Goal: Information Seeking & Learning: Find specific fact

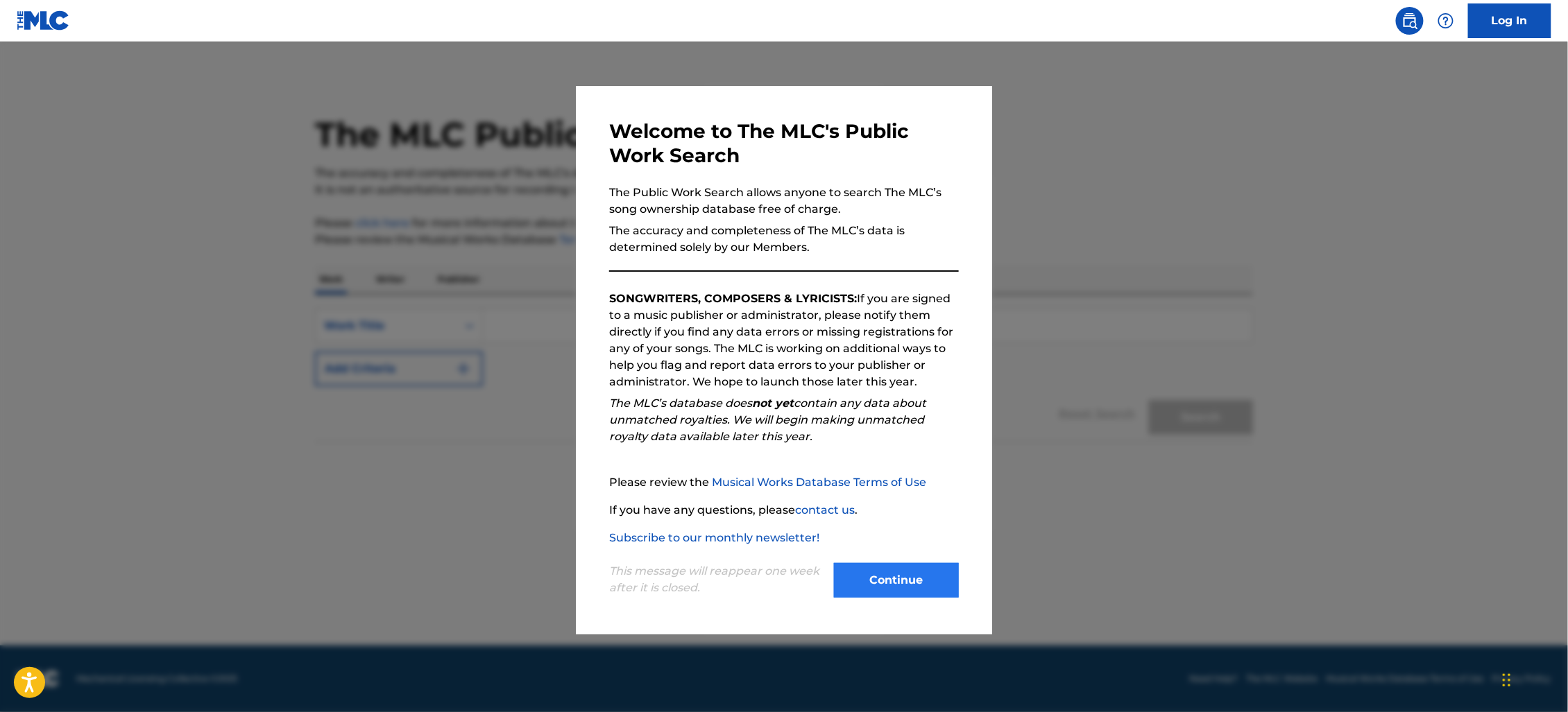
click at [949, 562] on div "Welcome to The MLC's Public Work Search The Public Work Search allows anyone to…" at bounding box center [784, 361] width 416 height 549
drag, startPoint x: 852, startPoint y: 594, endPoint x: 849, endPoint y: 553, distance: 41.1
click at [852, 593] on button "Continue" at bounding box center [896, 580] width 125 height 35
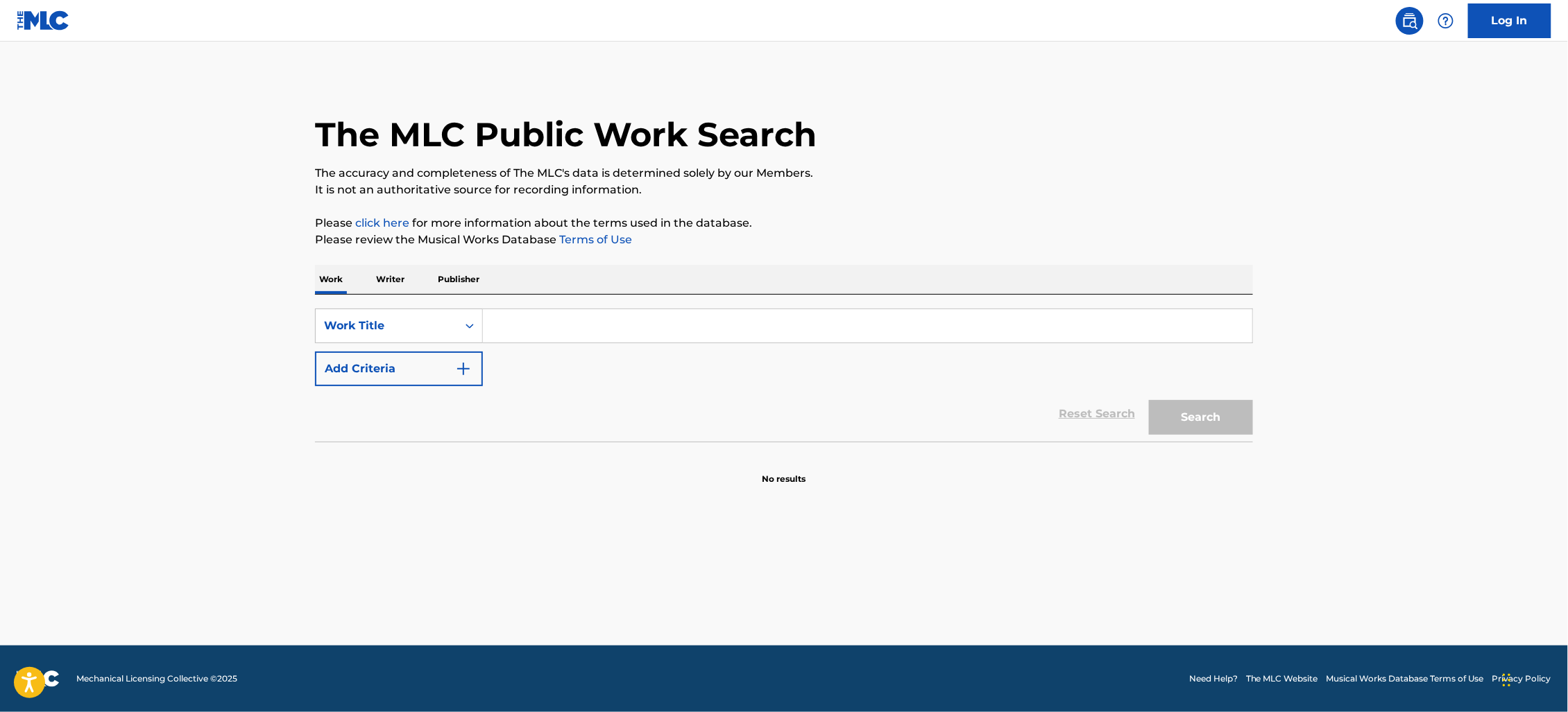
click at [681, 319] on input "Search Form" at bounding box center [868, 325] width 770 height 33
paste input "SONGTRUST BLVD"
type input "SONGTRUST BLVD"
click at [555, 337] on input "Search Form" at bounding box center [868, 325] width 770 height 33
type input "LOVE ME"
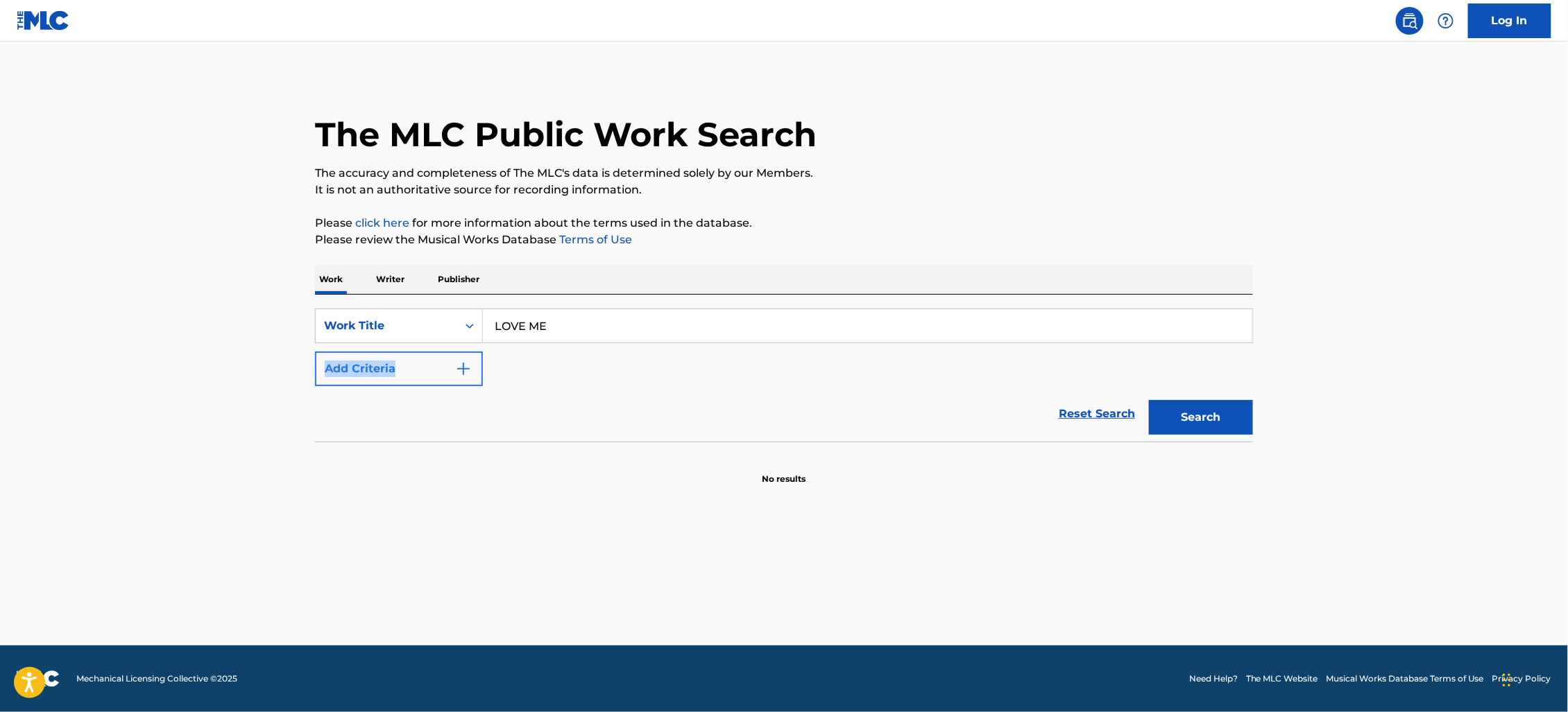
click at [495, 366] on div "SearchWithCriteria4e39326b-b16c-4057-9be2-2ca6eca49a33 Work Title LOVE ME Add C…" at bounding box center [784, 347] width 938 height 78
click at [456, 367] on img "Search Form" at bounding box center [464, 369] width 17 height 17
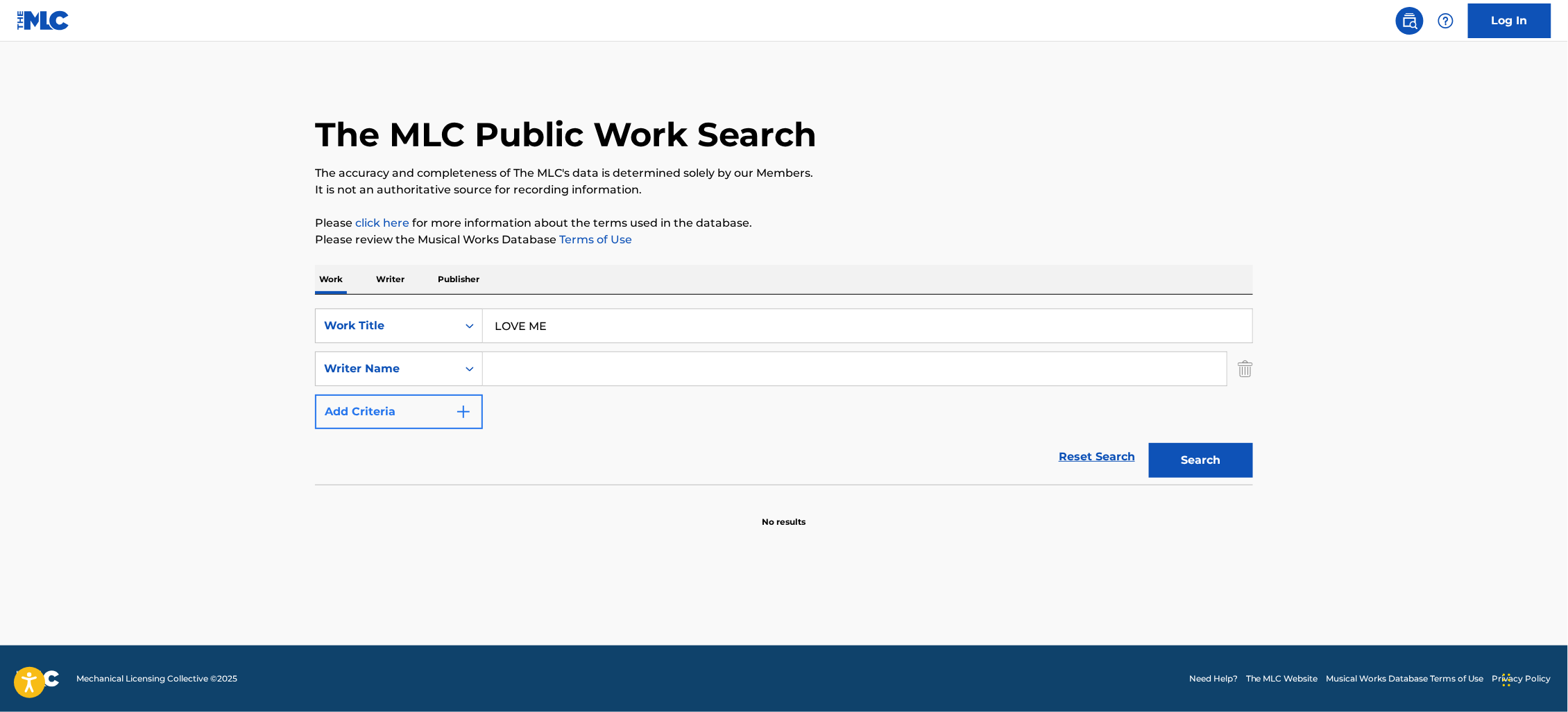
click at [652, 356] on input "Search Form" at bounding box center [855, 368] width 743 height 33
type input "FIAVAAI"
click at [1149, 443] on button "Search" at bounding box center [1200, 460] width 104 height 35
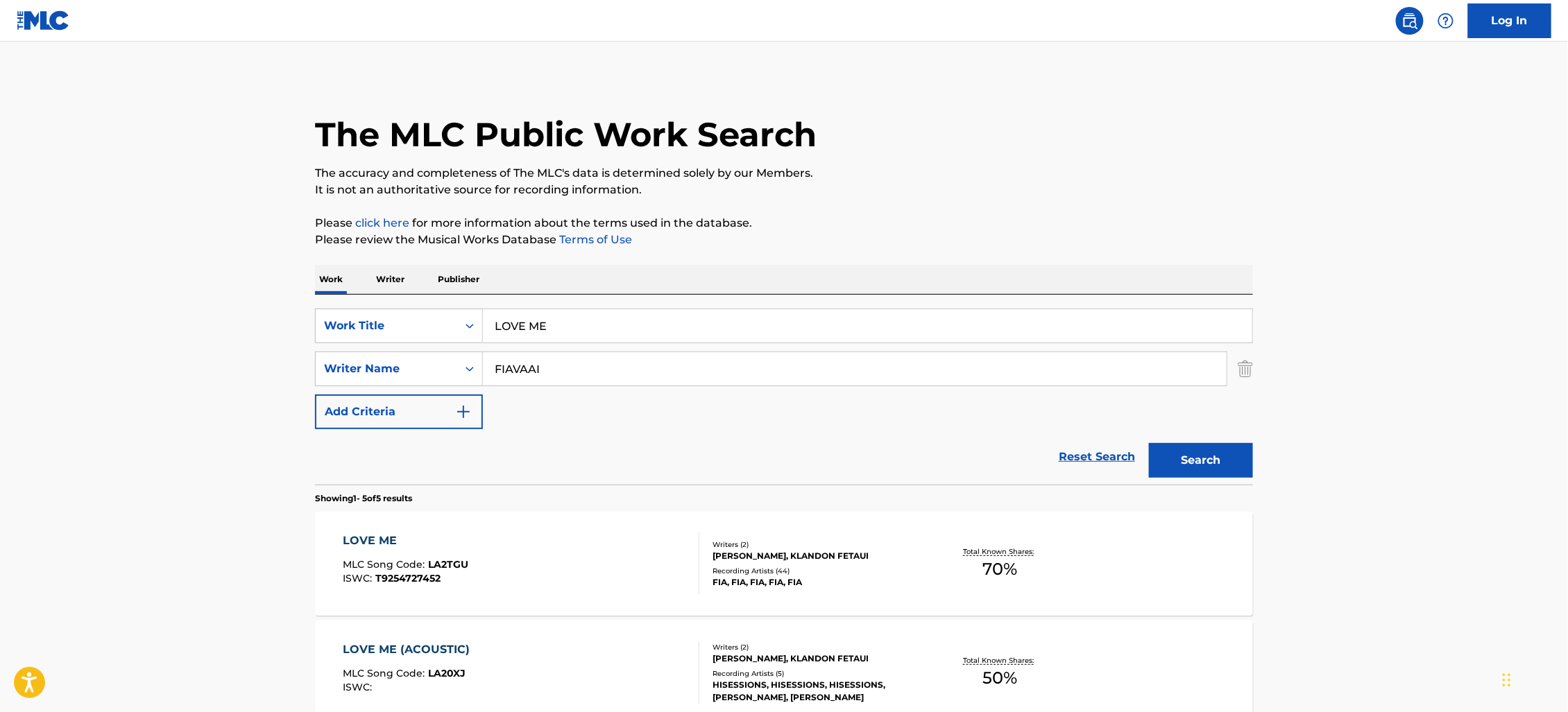
click at [894, 567] on div "Recording Artists ( 44 )" at bounding box center [817, 571] width 210 height 10
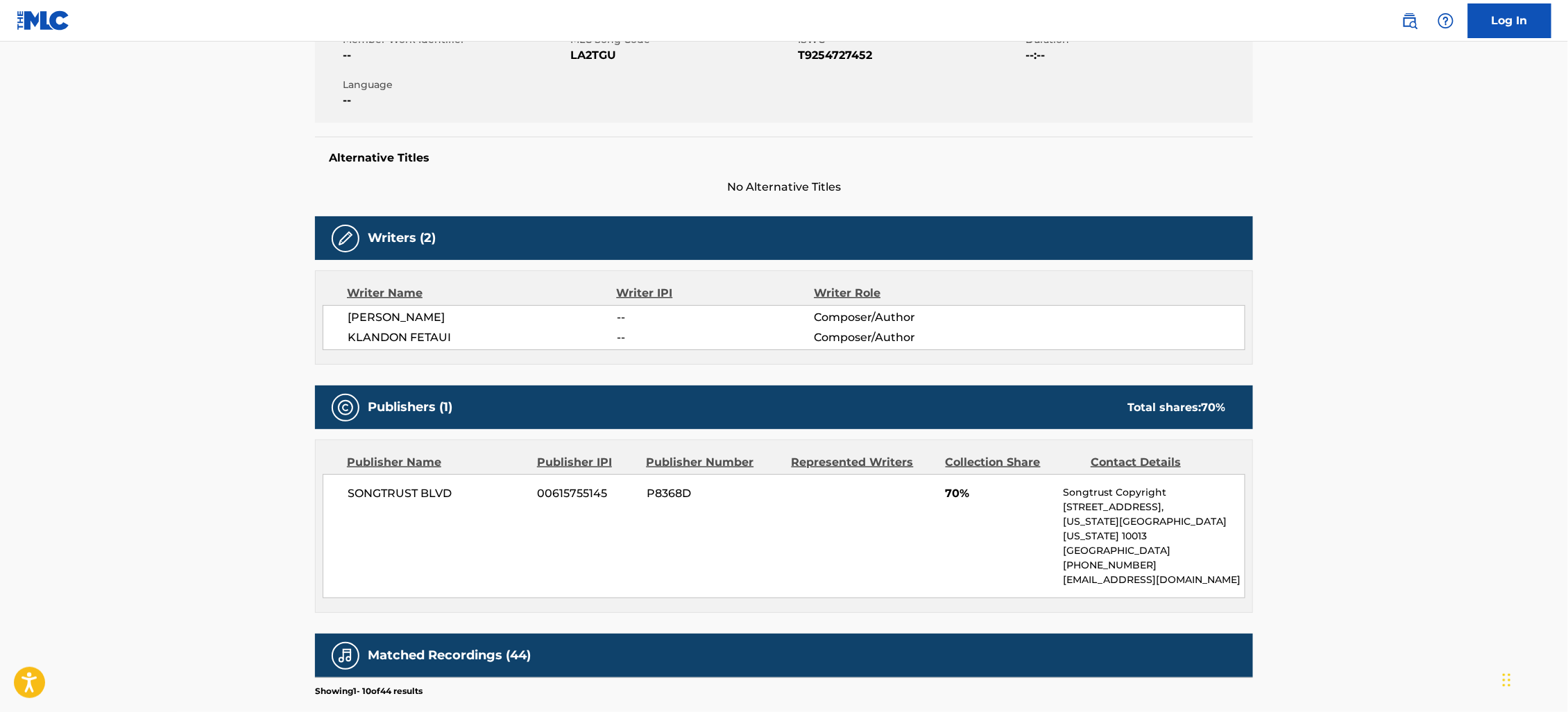
scroll to position [271, 0]
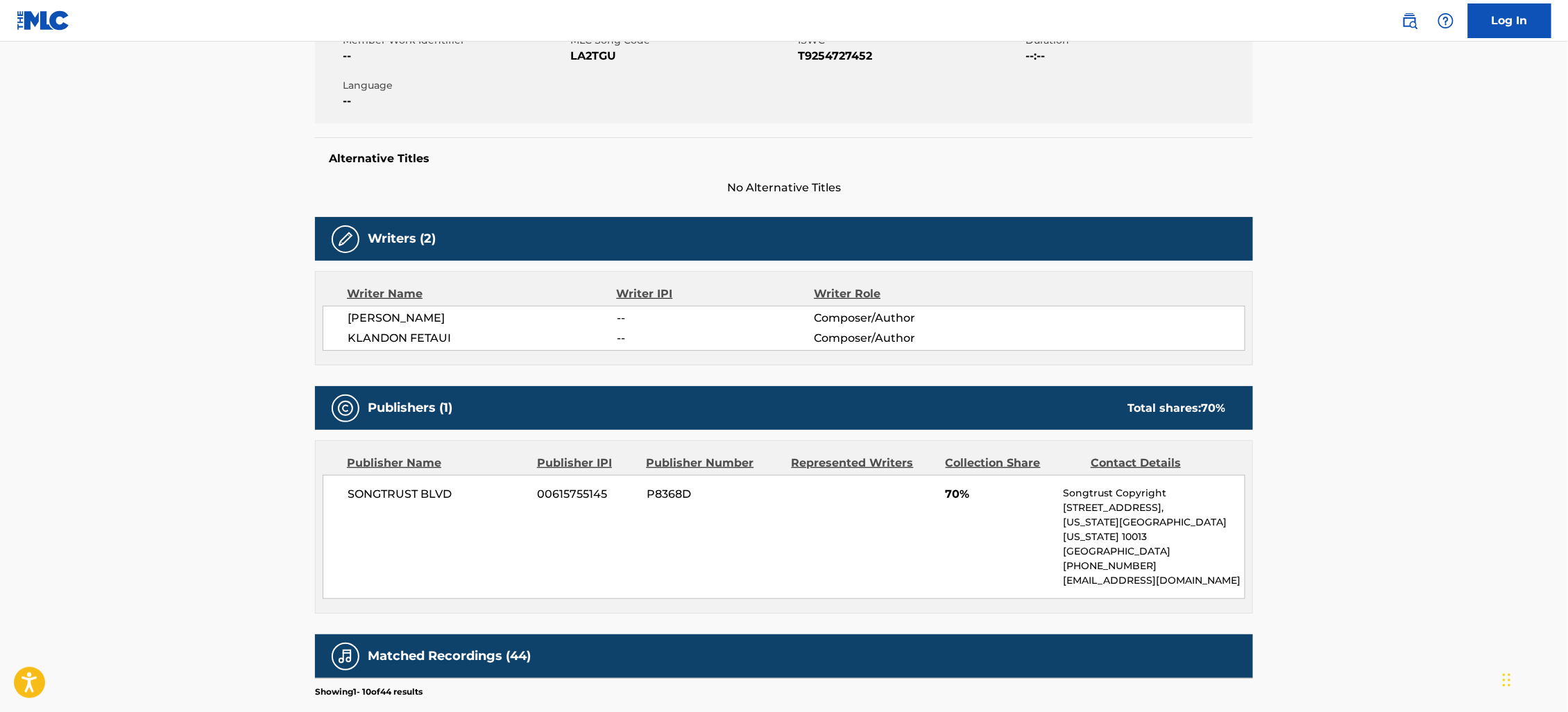
click at [373, 490] on span "SONGTRUST BLVD" at bounding box center [437, 495] width 180 height 17
drag, startPoint x: 373, startPoint y: 490, endPoint x: 429, endPoint y: 496, distance: 56.3
click at [429, 496] on span "SONGTRUST BLVD" at bounding box center [437, 495] width 180 height 17
copy span "SONGTRUST BLVD"
click at [670, 488] on span "P8368D" at bounding box center [713, 495] width 134 height 17
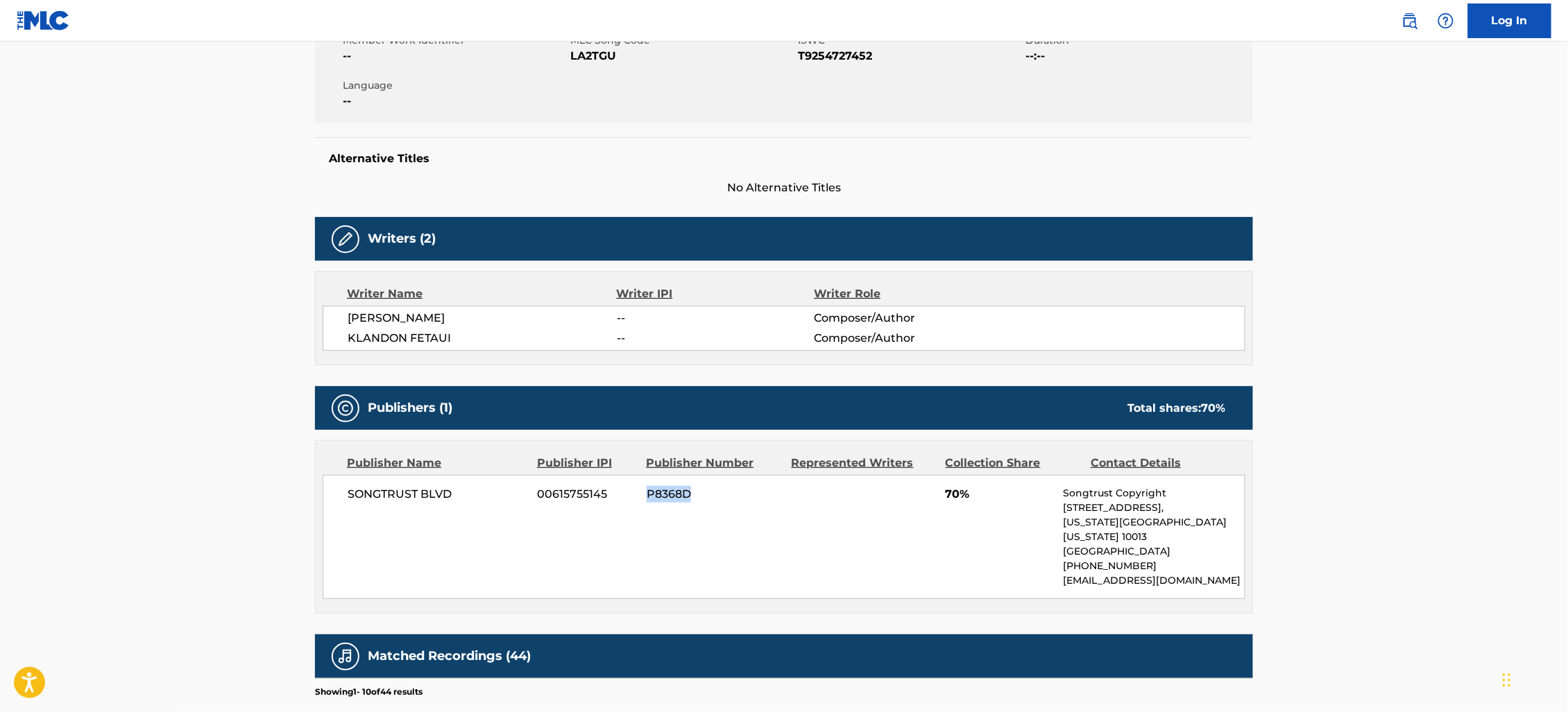
click at [670, 488] on span "P8368D" at bounding box center [713, 495] width 134 height 17
copy span "P8368D"
click at [584, 490] on span "00615755145" at bounding box center [586, 495] width 99 height 17
copy span "00615755145"
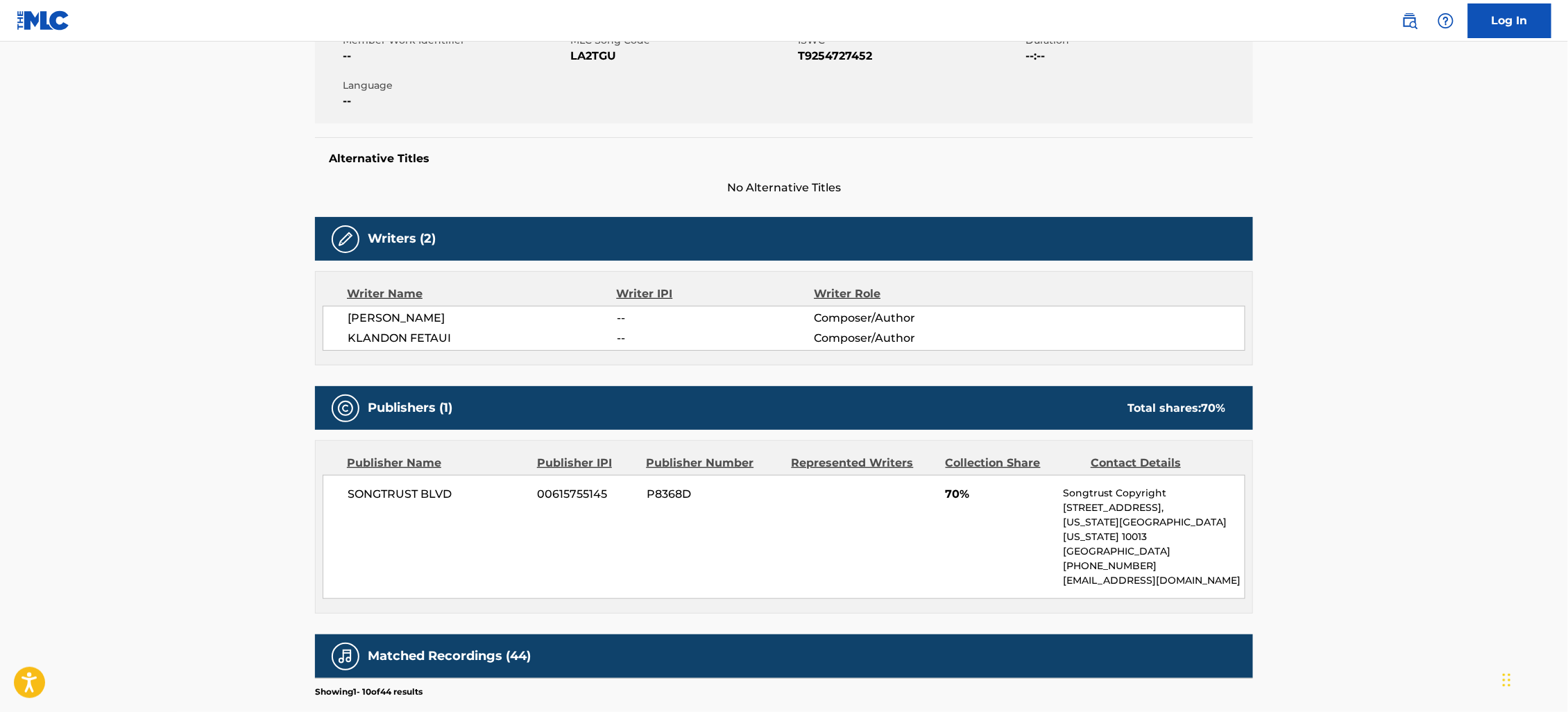
click at [369, 324] on span "[PERSON_NAME]" at bounding box center [482, 318] width 270 height 17
drag, startPoint x: 369, startPoint y: 324, endPoint x: 402, endPoint y: 322, distance: 33.1
click at [401, 322] on span "[PERSON_NAME]" at bounding box center [482, 318] width 270 height 17
copy span "[PERSON_NAME]"
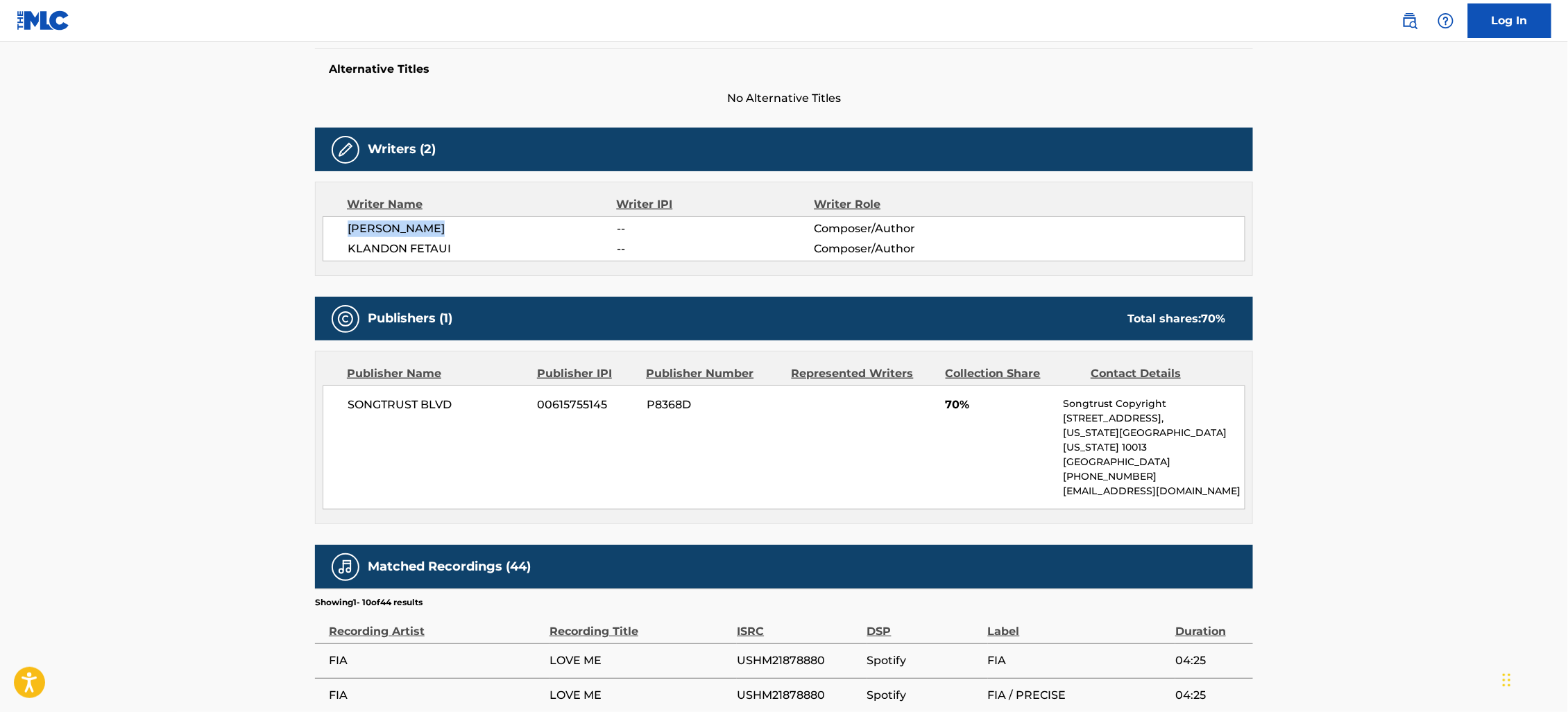
scroll to position [357, 0]
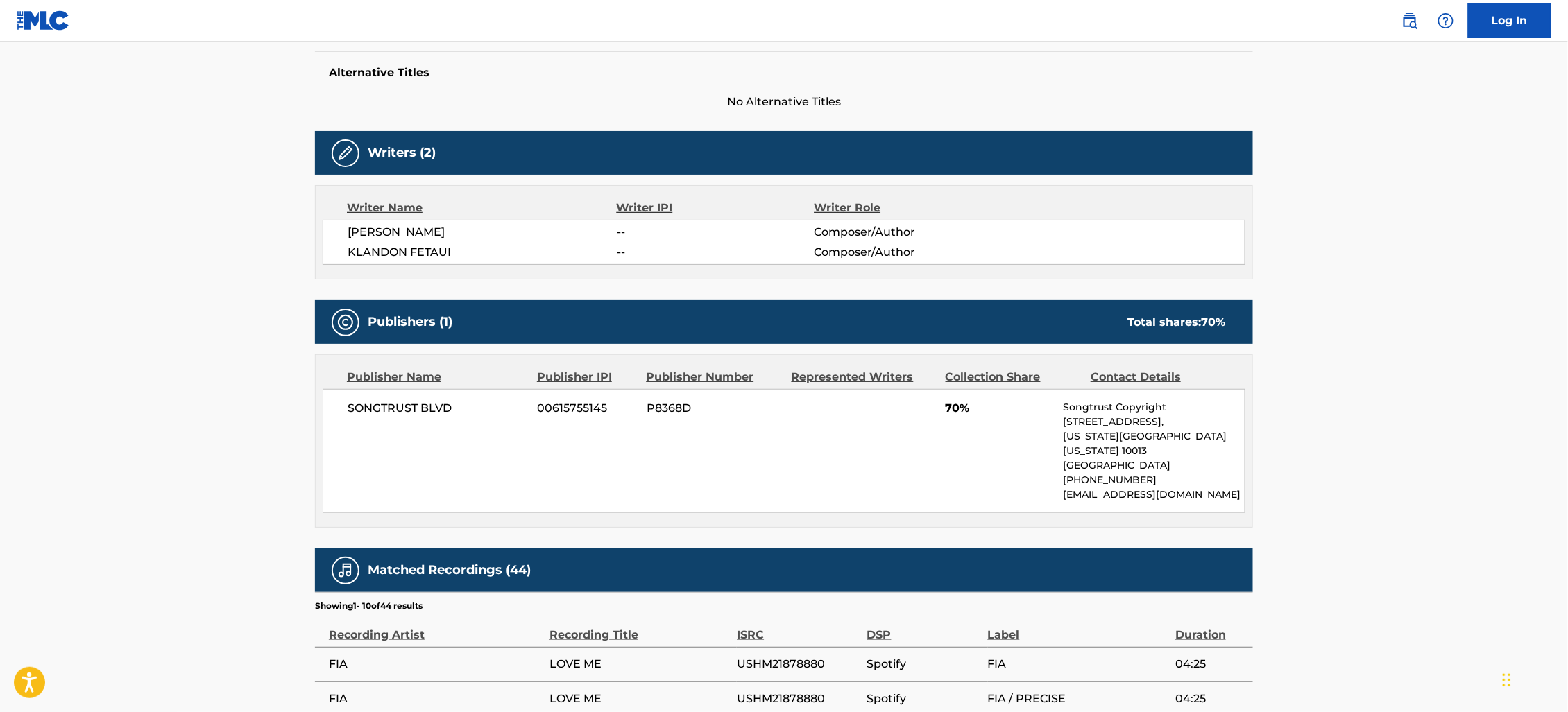
click at [424, 413] on span "SONGTRUST BLVD" at bounding box center [437, 409] width 180 height 17
drag, startPoint x: 424, startPoint y: 413, endPoint x: 363, endPoint y: 411, distance: 61.0
click at [363, 411] on span "SONGTRUST BLVD" at bounding box center [437, 409] width 180 height 17
copy span "SONGTRUST BLVD"
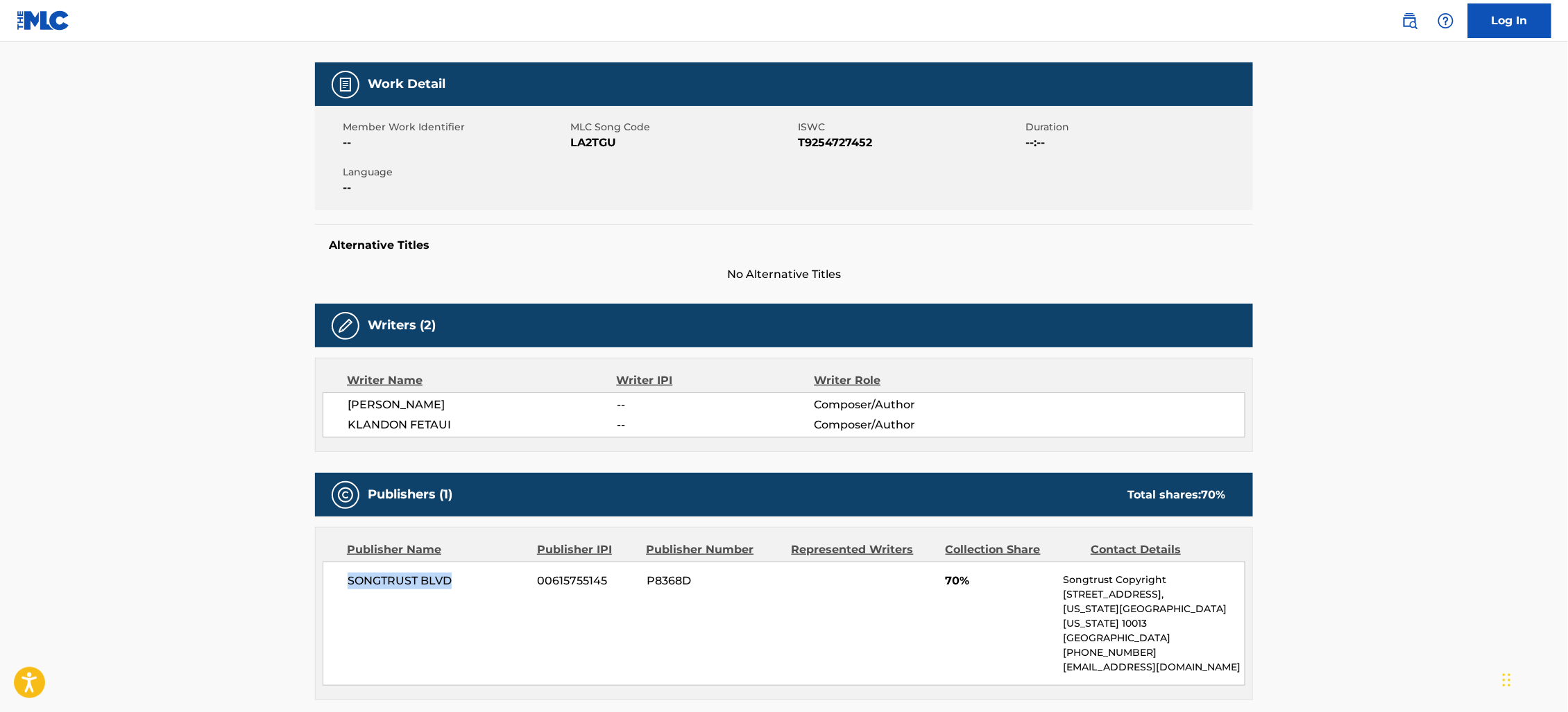
scroll to position [0, 0]
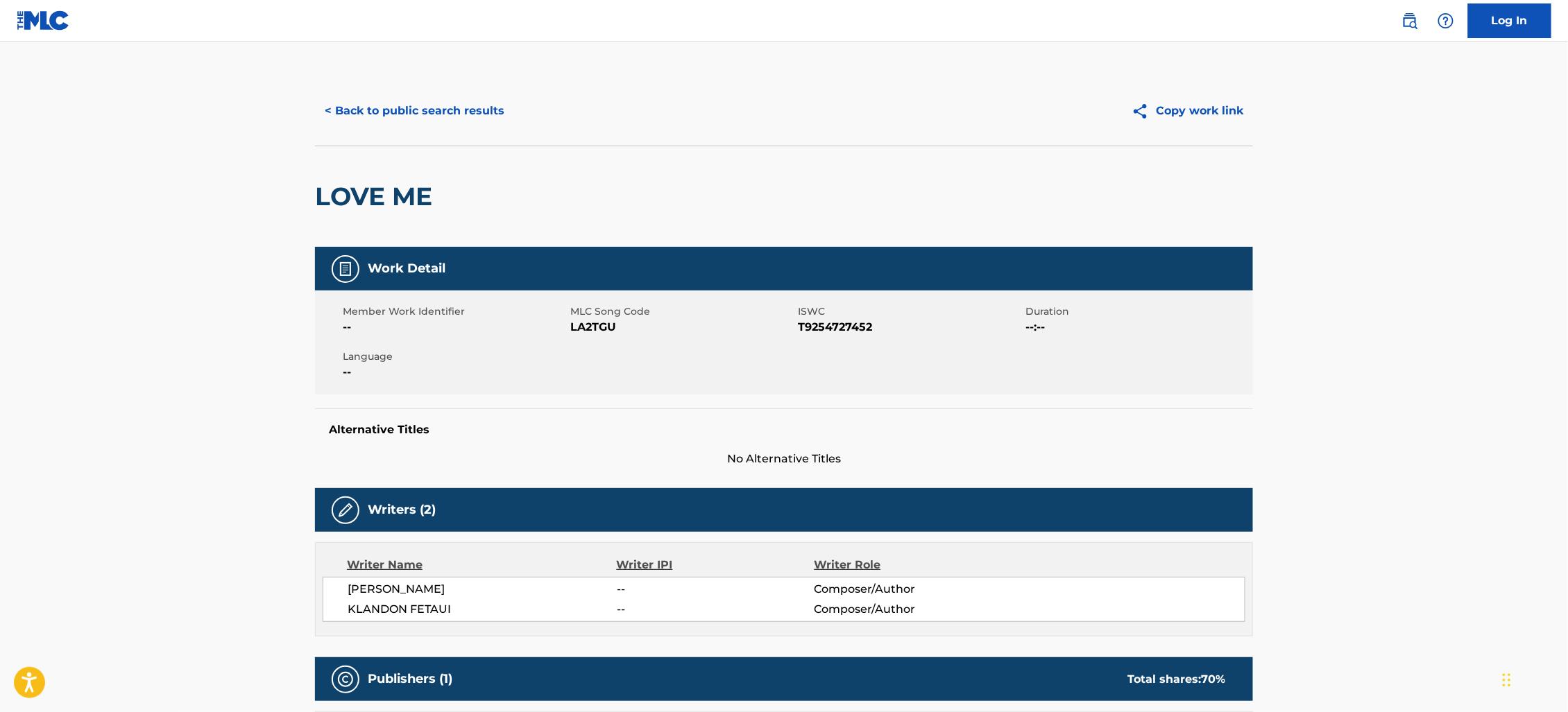
click at [568, 321] on div "Member Work Identifier --" at bounding box center [456, 320] width 227 height 31
click at [583, 313] on span "MLC Song Code" at bounding box center [682, 312] width 224 height 14
drag, startPoint x: 583, startPoint y: 313, endPoint x: 581, endPoint y: 320, distance: 7.3
click at [583, 313] on span "MLC Song Code" at bounding box center [682, 312] width 224 height 14
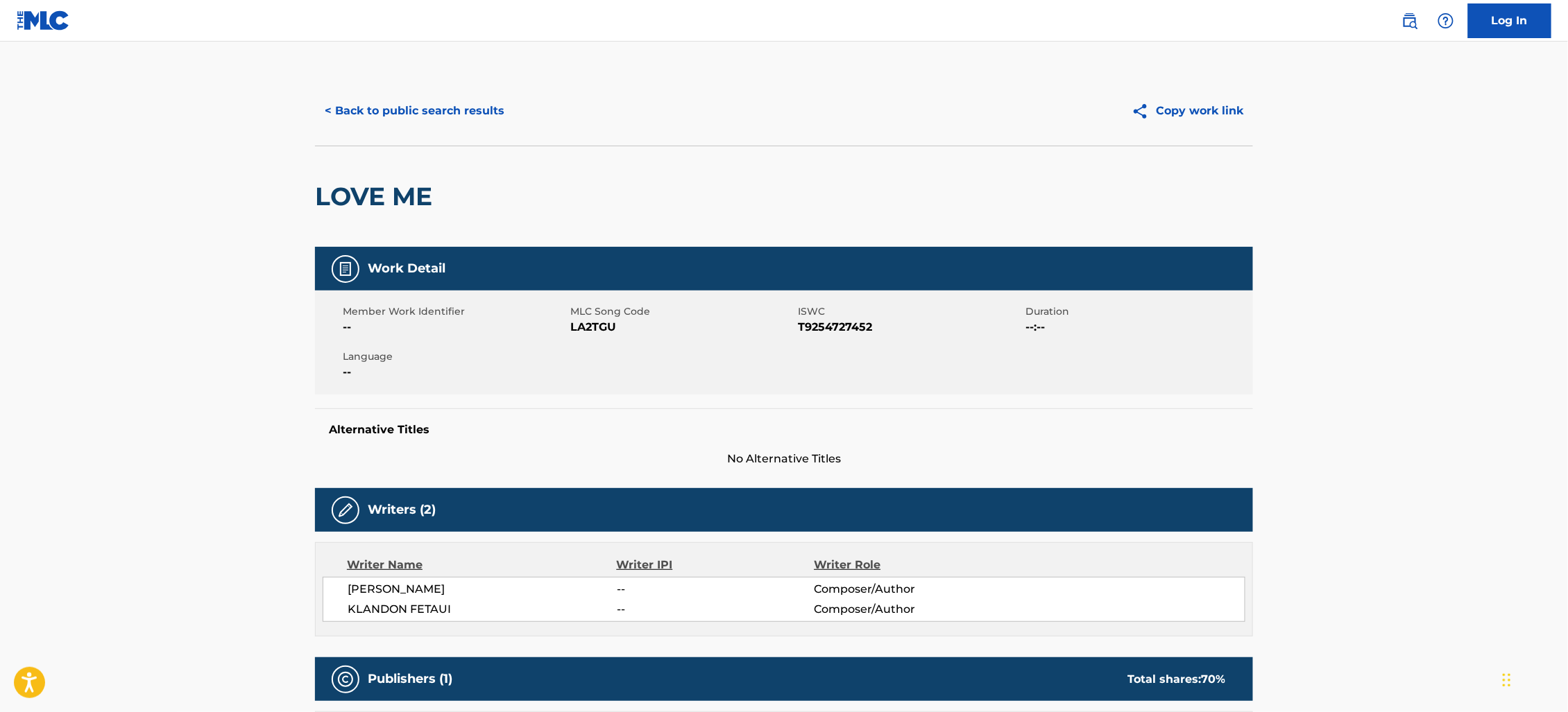
click at [581, 320] on span "LA2TGU" at bounding box center [682, 328] width 224 height 17
click at [580, 320] on span "LA2TGU" at bounding box center [682, 328] width 224 height 17
copy span "LA2TGU"
click at [401, 577] on div "[PERSON_NAME] -- Composer/Author [PERSON_NAME] -- Composer/Author" at bounding box center [784, 599] width 923 height 45
drag, startPoint x: 401, startPoint y: 577, endPoint x: 391, endPoint y: 584, distance: 12.2
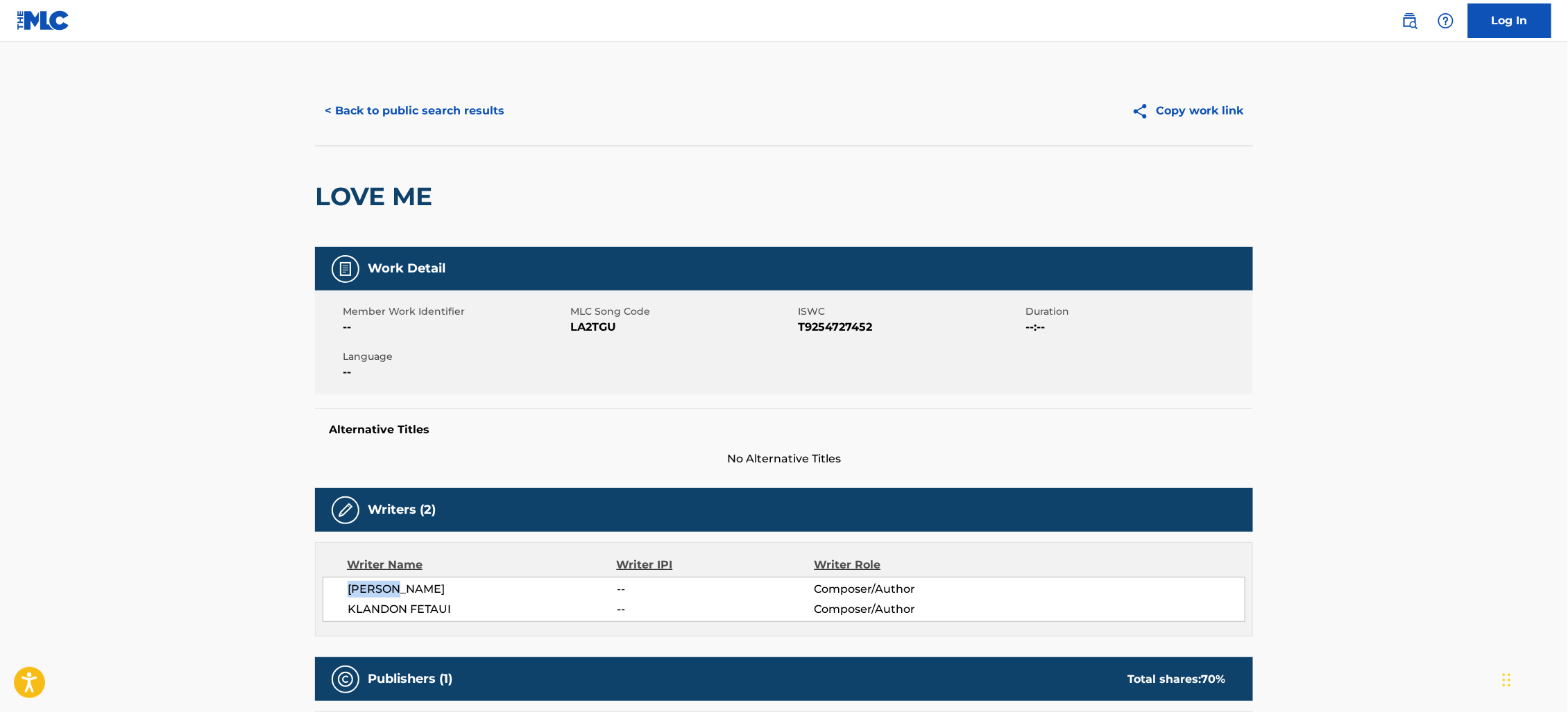
click at [390, 584] on div "[PERSON_NAME] -- Composer/Author [PERSON_NAME] -- Composer/Author" at bounding box center [784, 599] width 923 height 45
click at [406, 581] on span "[PERSON_NAME]" at bounding box center [482, 590] width 270 height 17
drag, startPoint x: 406, startPoint y: 580, endPoint x: 395, endPoint y: 583, distance: 11.4
click at [395, 583] on span "[PERSON_NAME]" at bounding box center [482, 590] width 270 height 17
drag, startPoint x: 396, startPoint y: 141, endPoint x: 401, endPoint y: 106, distance: 35.4
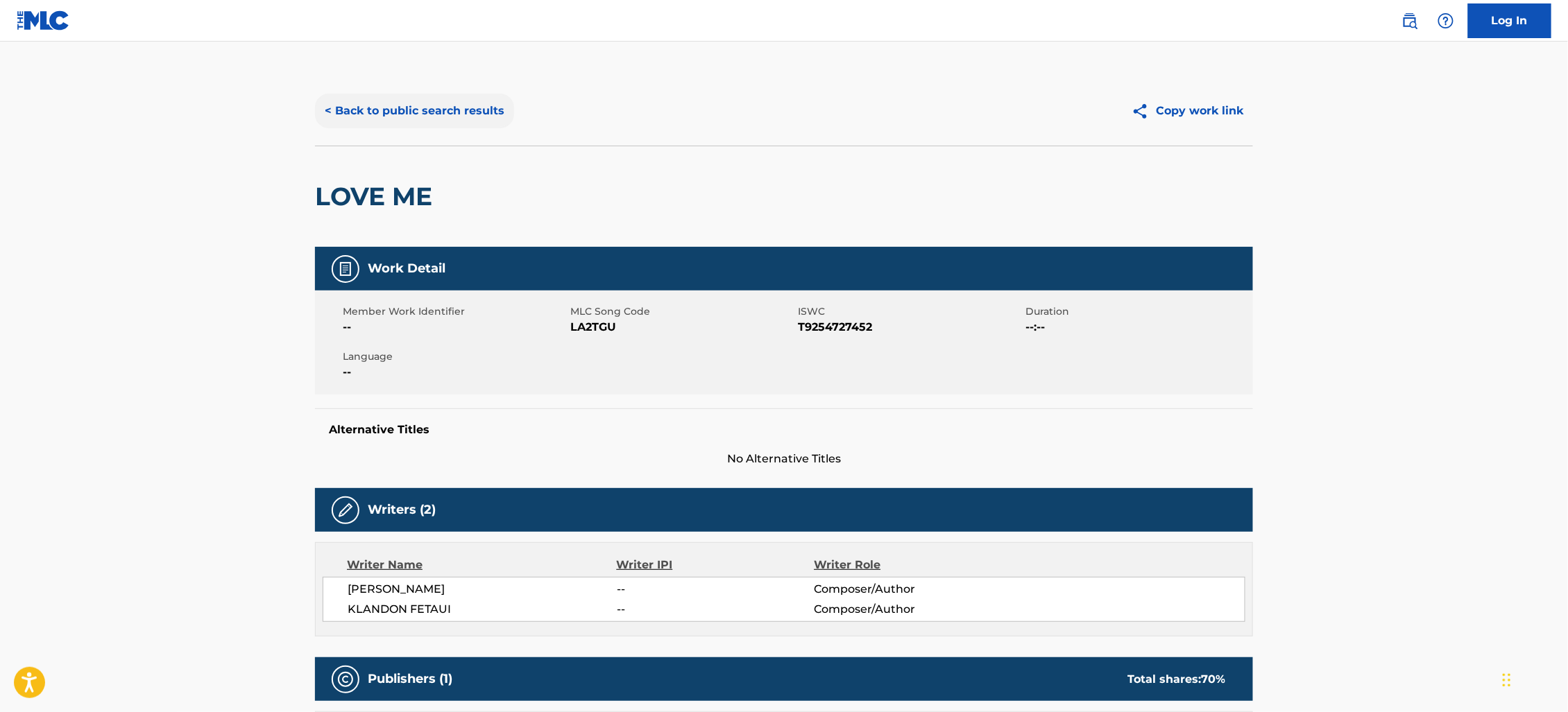
click at [396, 141] on div "< Back to public search results Copy work link" at bounding box center [784, 111] width 938 height 69
click at [401, 106] on button "< Back to public search results" at bounding box center [415, 111] width 199 height 35
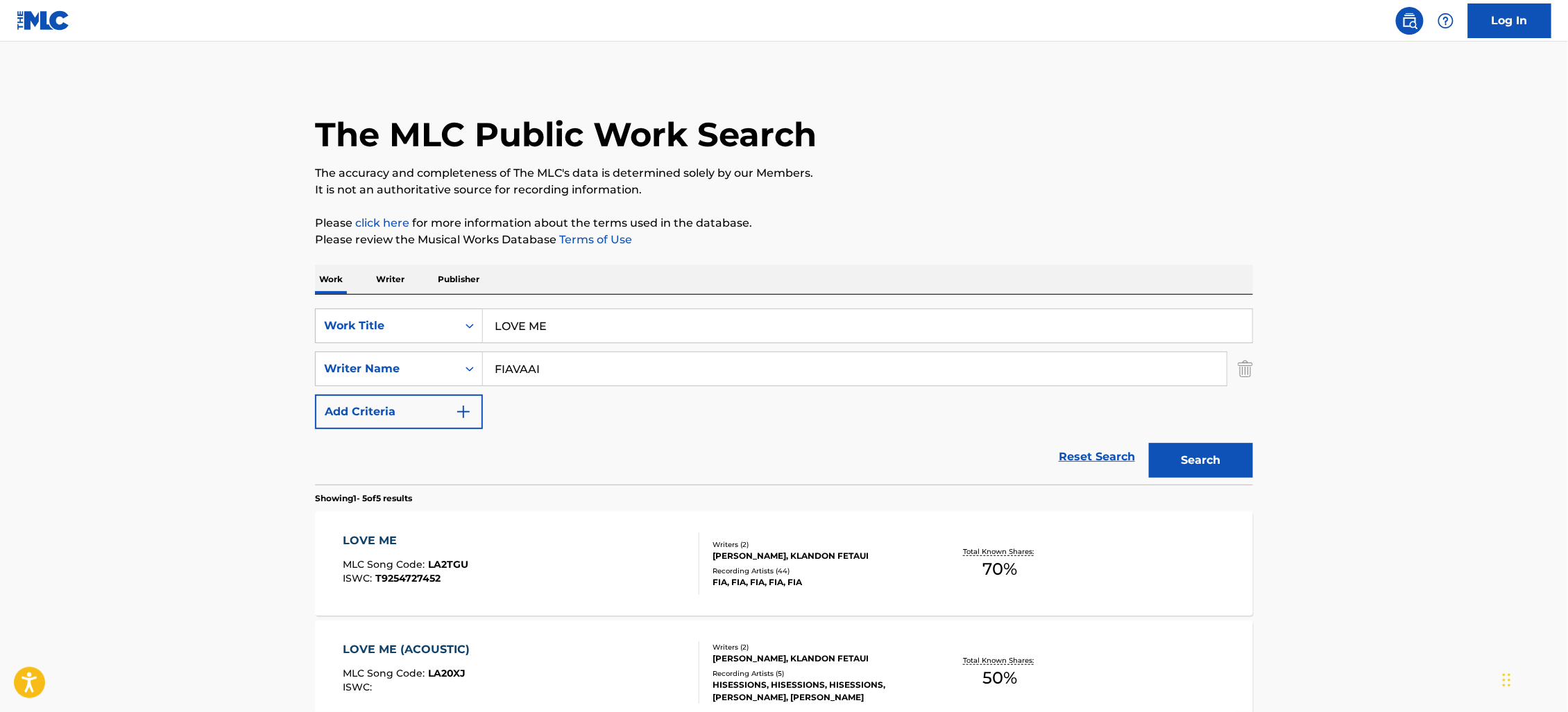
click at [388, 280] on p "Writer" at bounding box center [390, 280] width 37 height 29
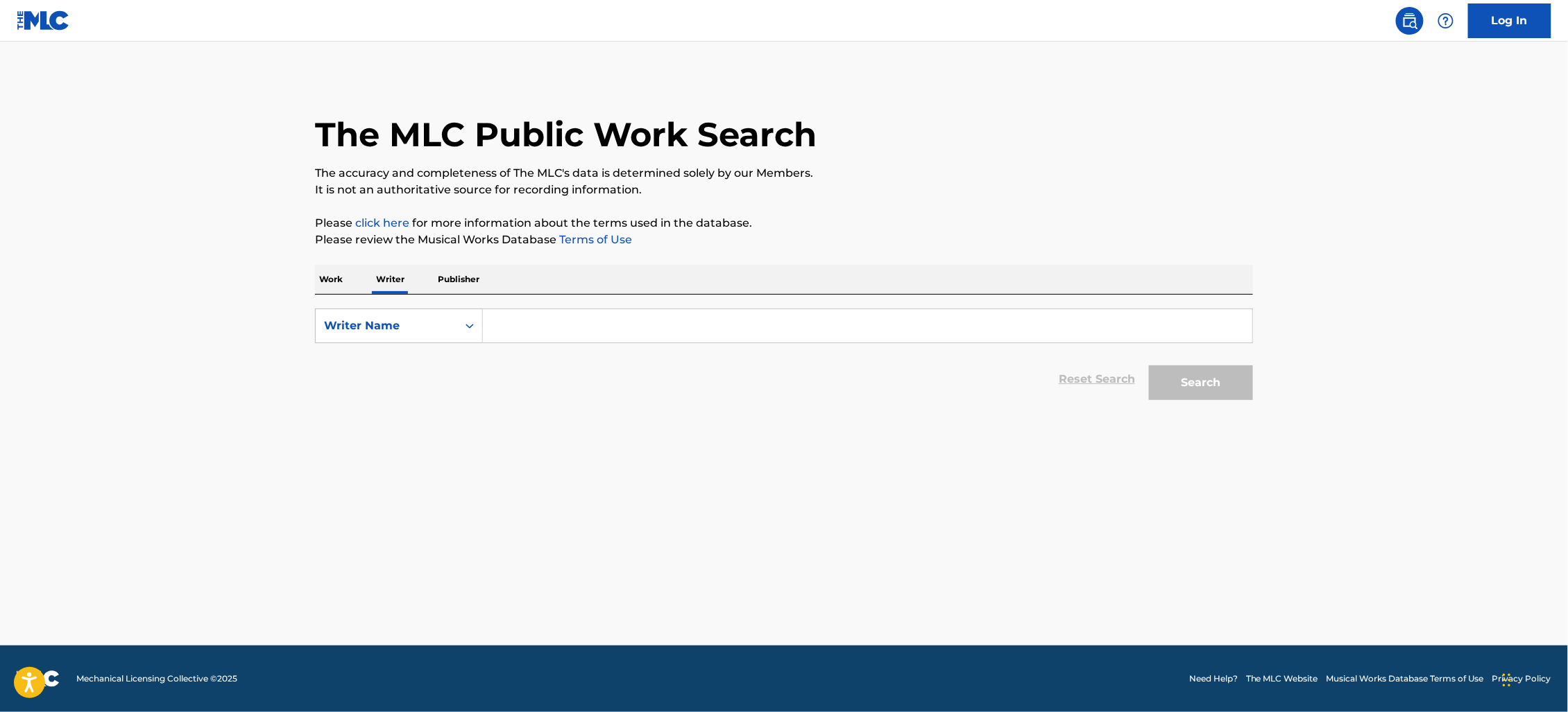
drag, startPoint x: 564, startPoint y: 323, endPoint x: 542, endPoint y: 316, distance: 23.1
click at [564, 323] on input "Search Form" at bounding box center [868, 325] width 770 height 33
paste input "[PERSON_NAME]"
type input "[PERSON_NAME]"
click at [1184, 390] on button "Search" at bounding box center [1200, 383] width 104 height 35
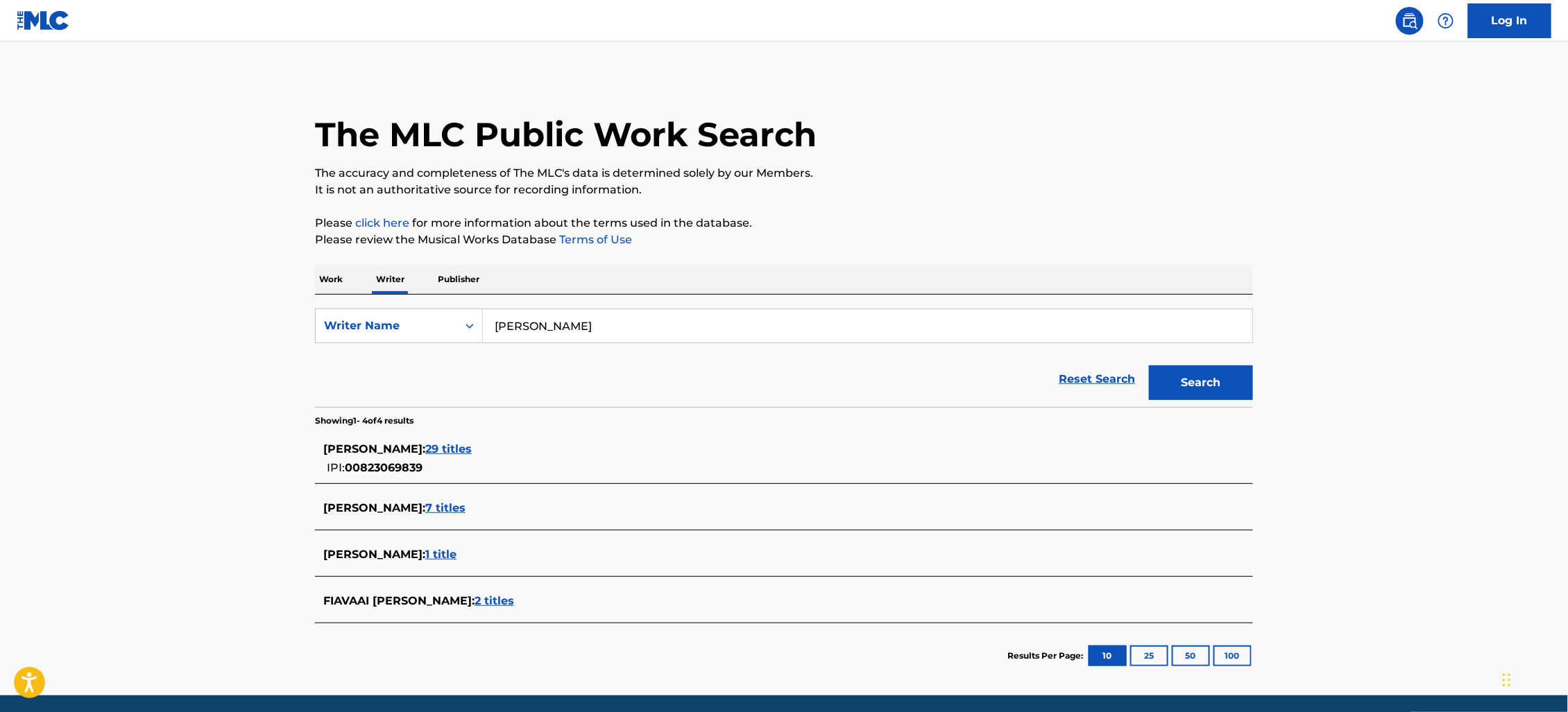
click at [435, 505] on span "7 titles" at bounding box center [445, 508] width 41 height 14
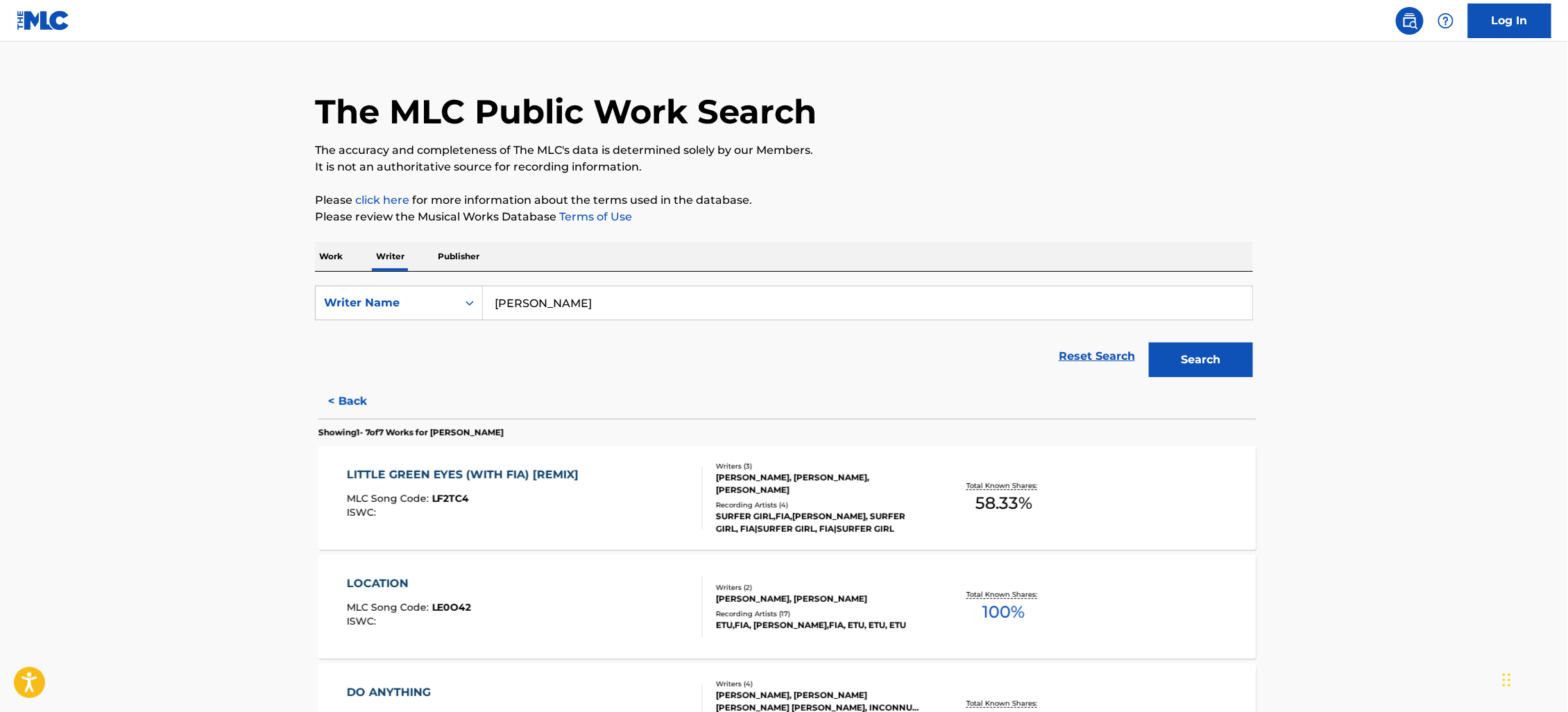
scroll to position [279, 0]
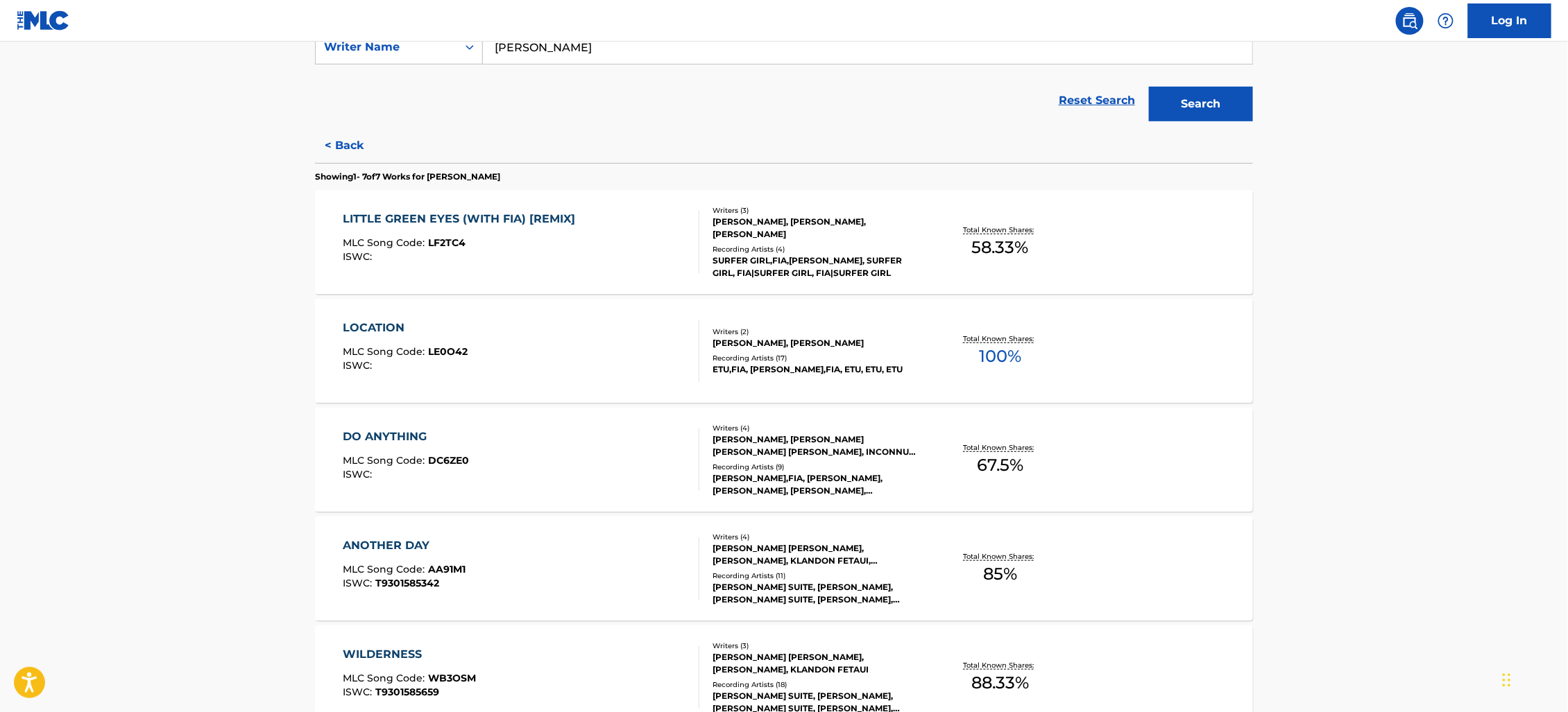
click at [517, 359] on div "LOCATION MLC Song Code : LE0O42 ISWC :" at bounding box center [522, 351] width 357 height 63
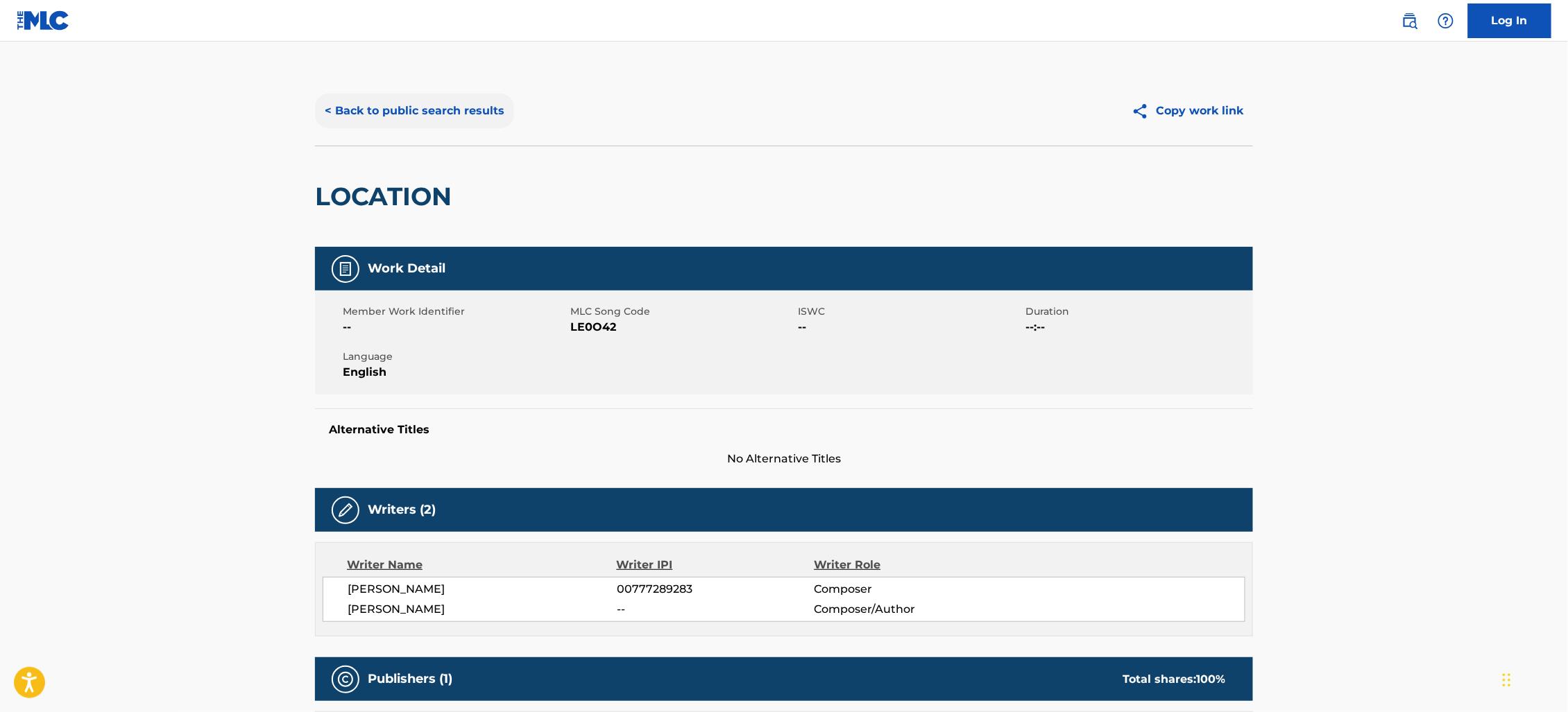
click at [390, 112] on button "< Back to public search results" at bounding box center [415, 111] width 199 height 35
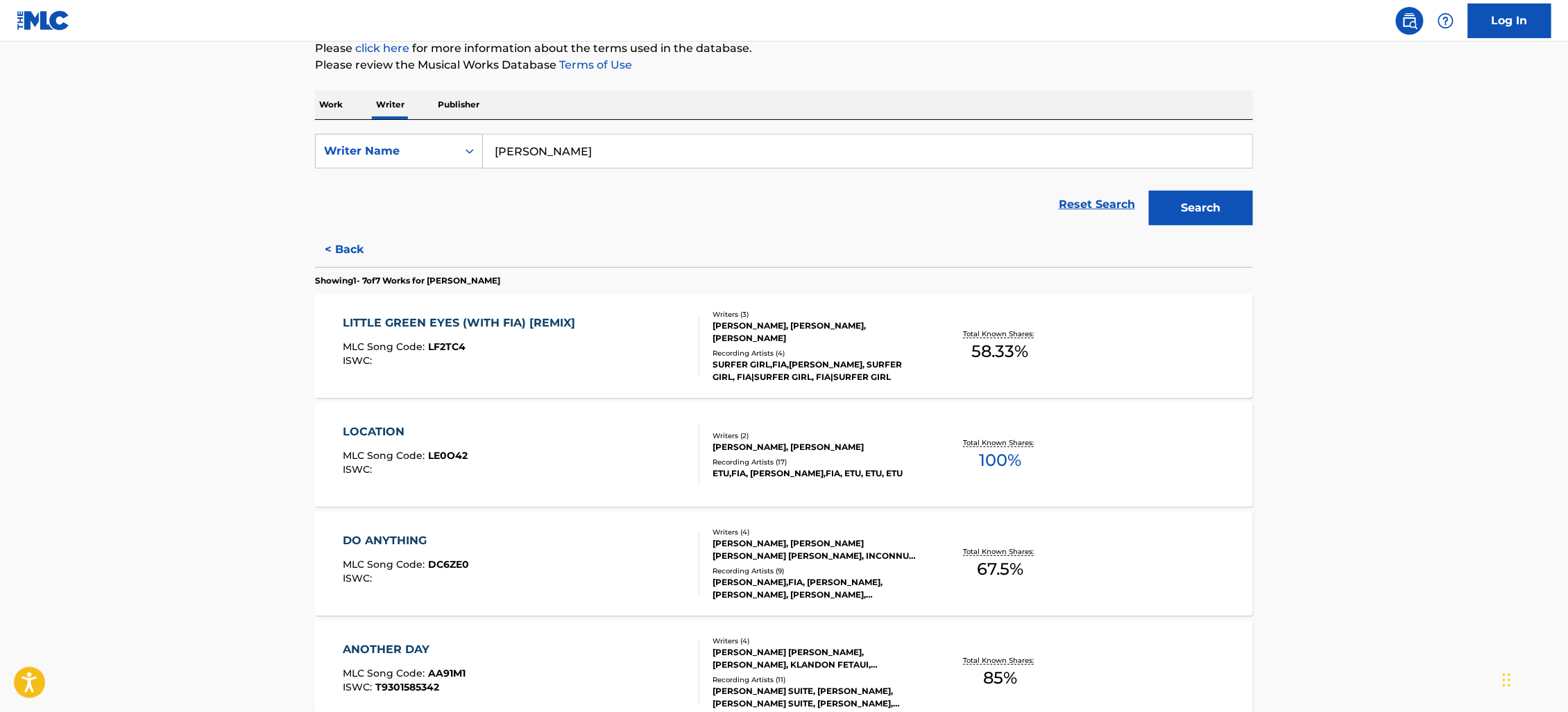
scroll to position [176, 0]
click at [495, 352] on div "MLC Song Code : LF2TC4" at bounding box center [463, 348] width 239 height 14
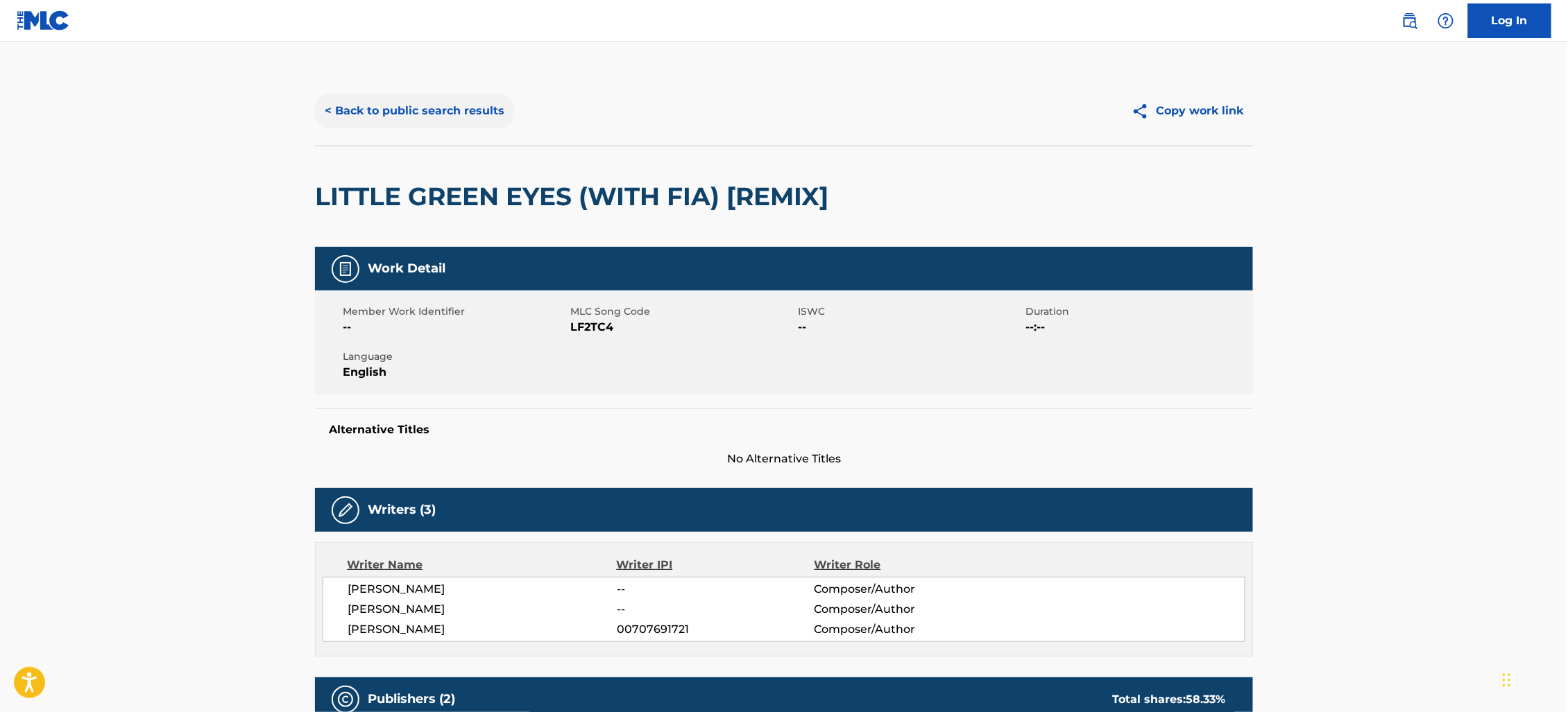
click at [434, 95] on button "< Back to public search results" at bounding box center [415, 111] width 199 height 35
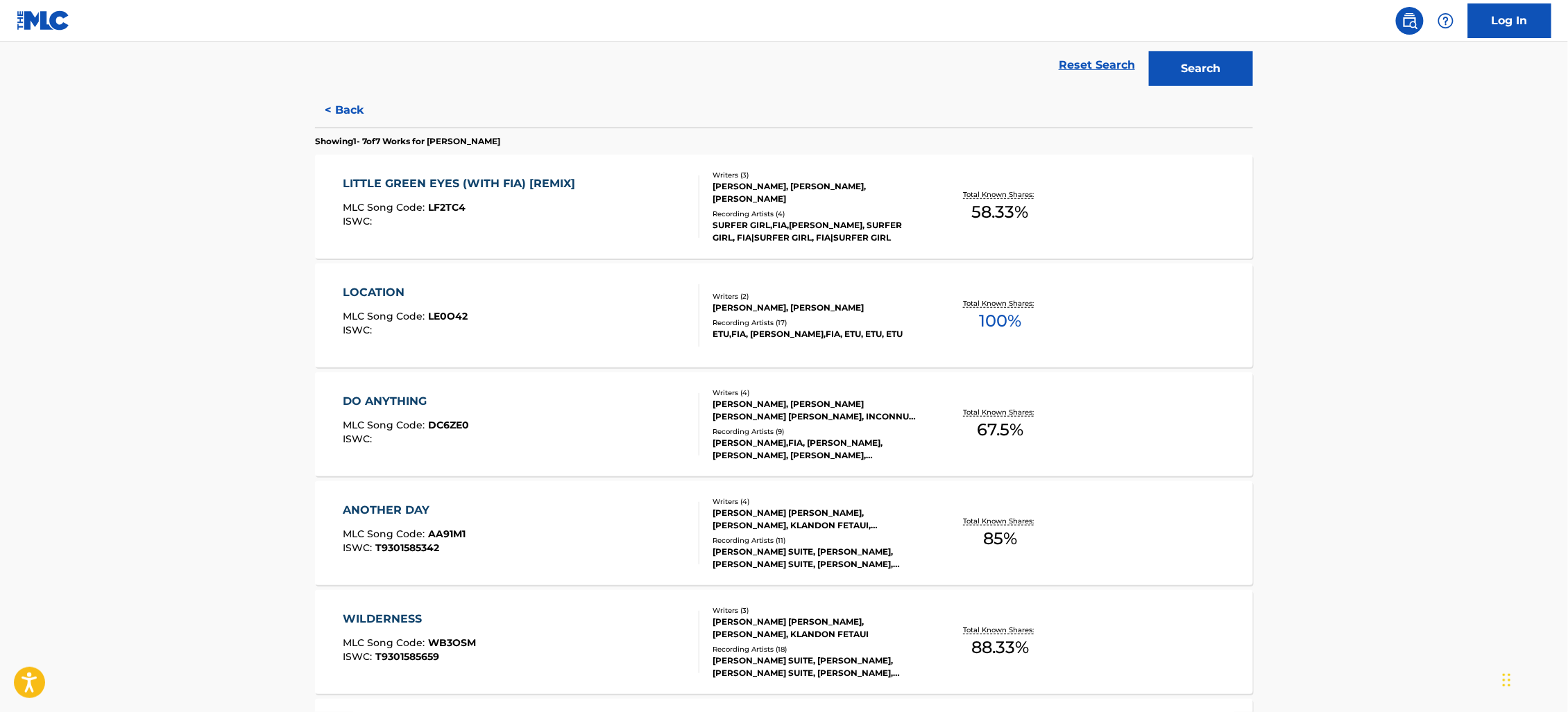
scroll to position [309, 0]
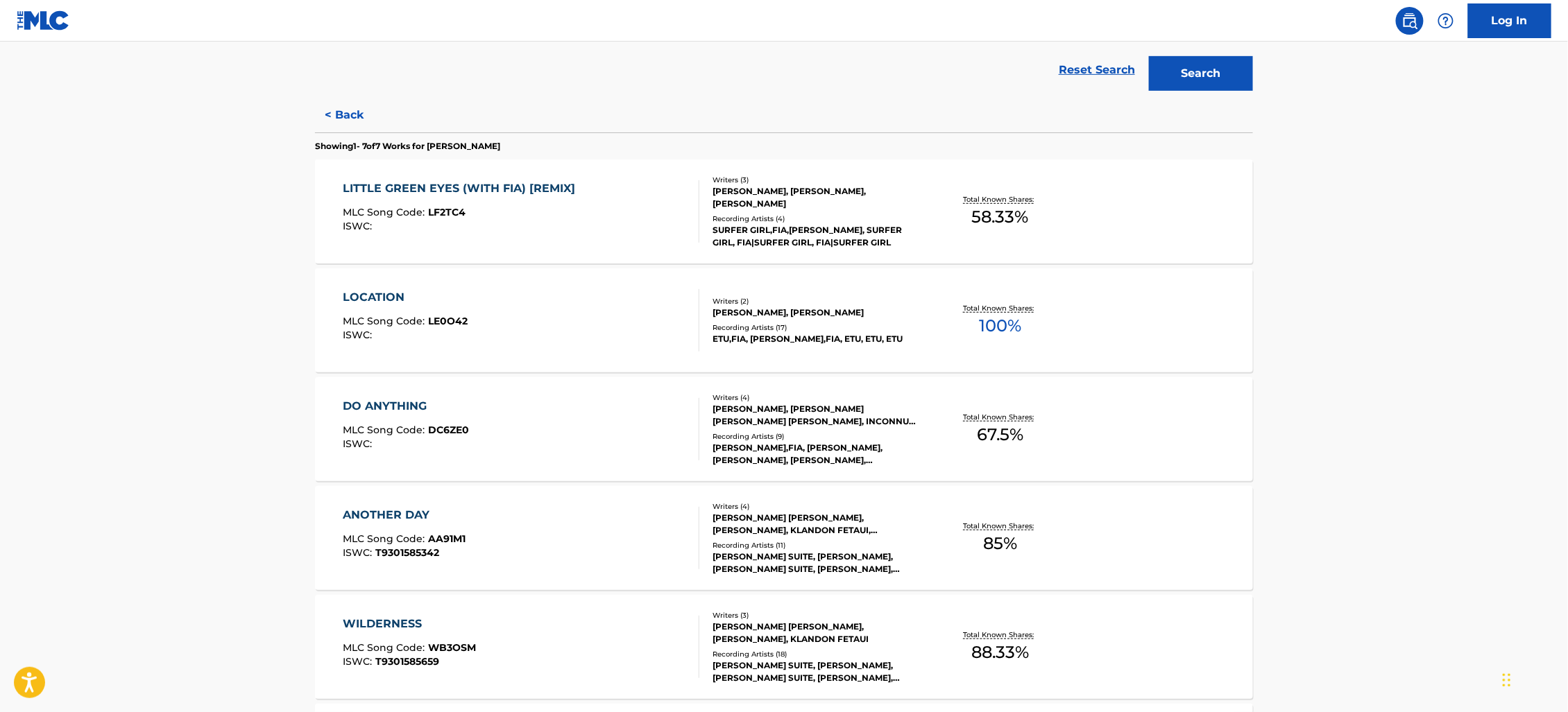
click at [542, 432] on div "DO ANYTHING MLC Song Code : DC6ZE0 ISWC :" at bounding box center [522, 429] width 357 height 63
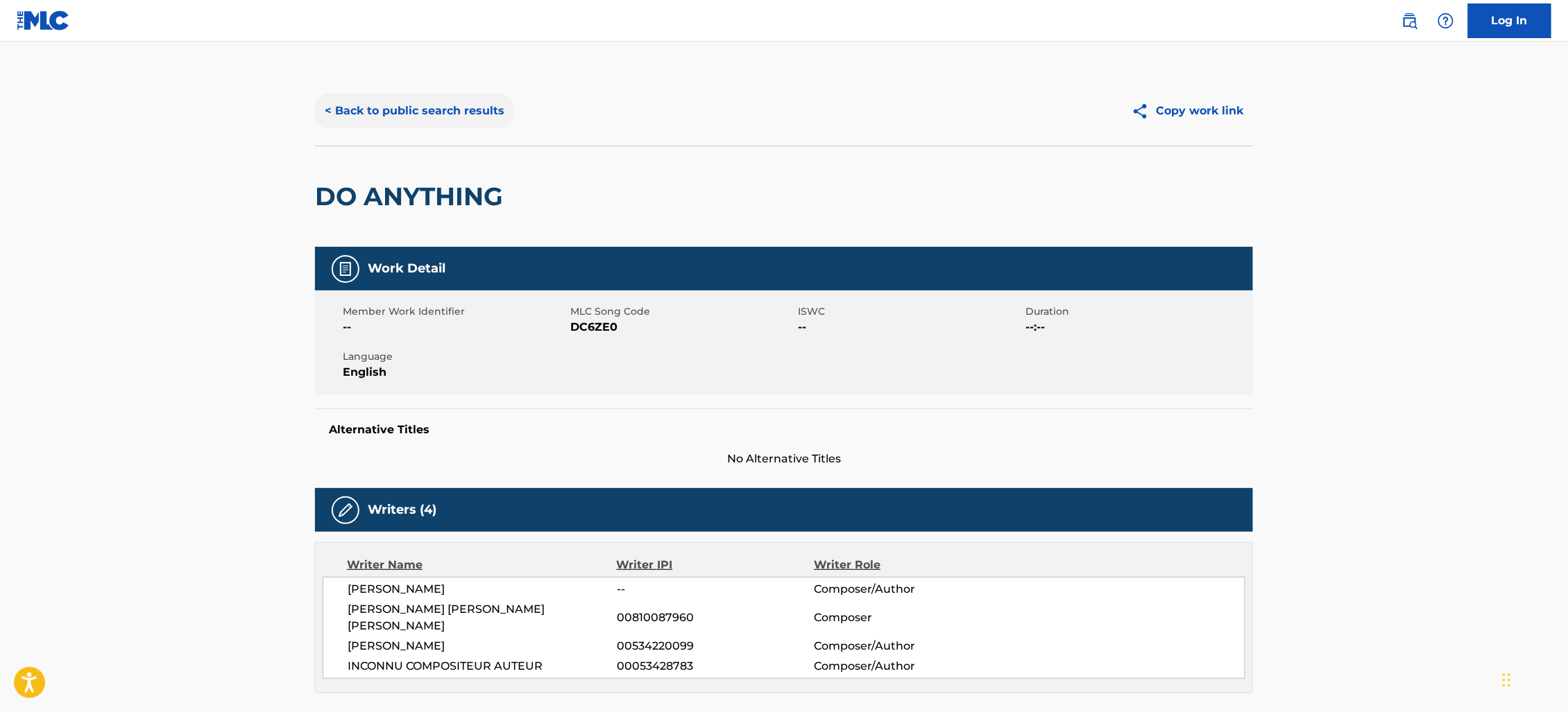
click at [403, 101] on button "< Back to public search results" at bounding box center [415, 111] width 199 height 35
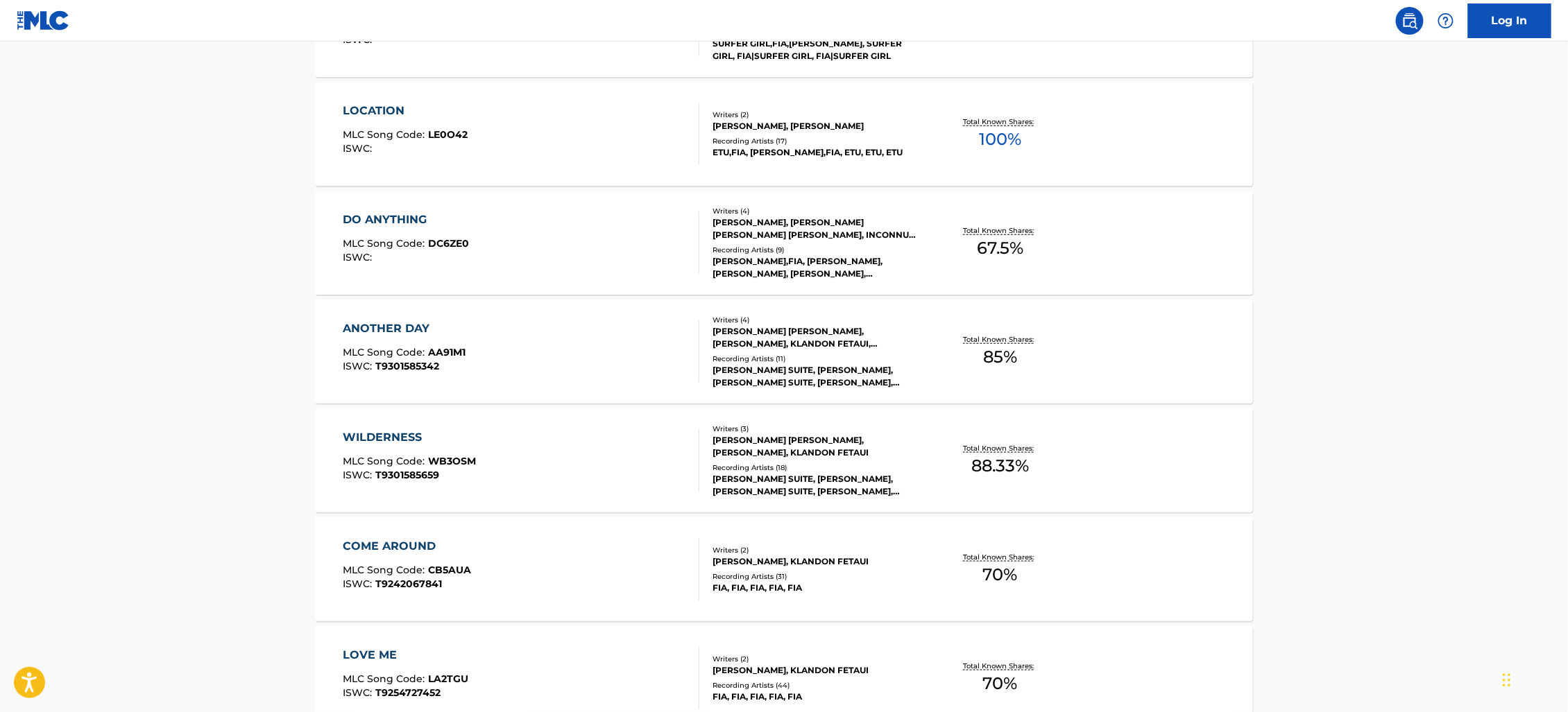
scroll to position [552, 0]
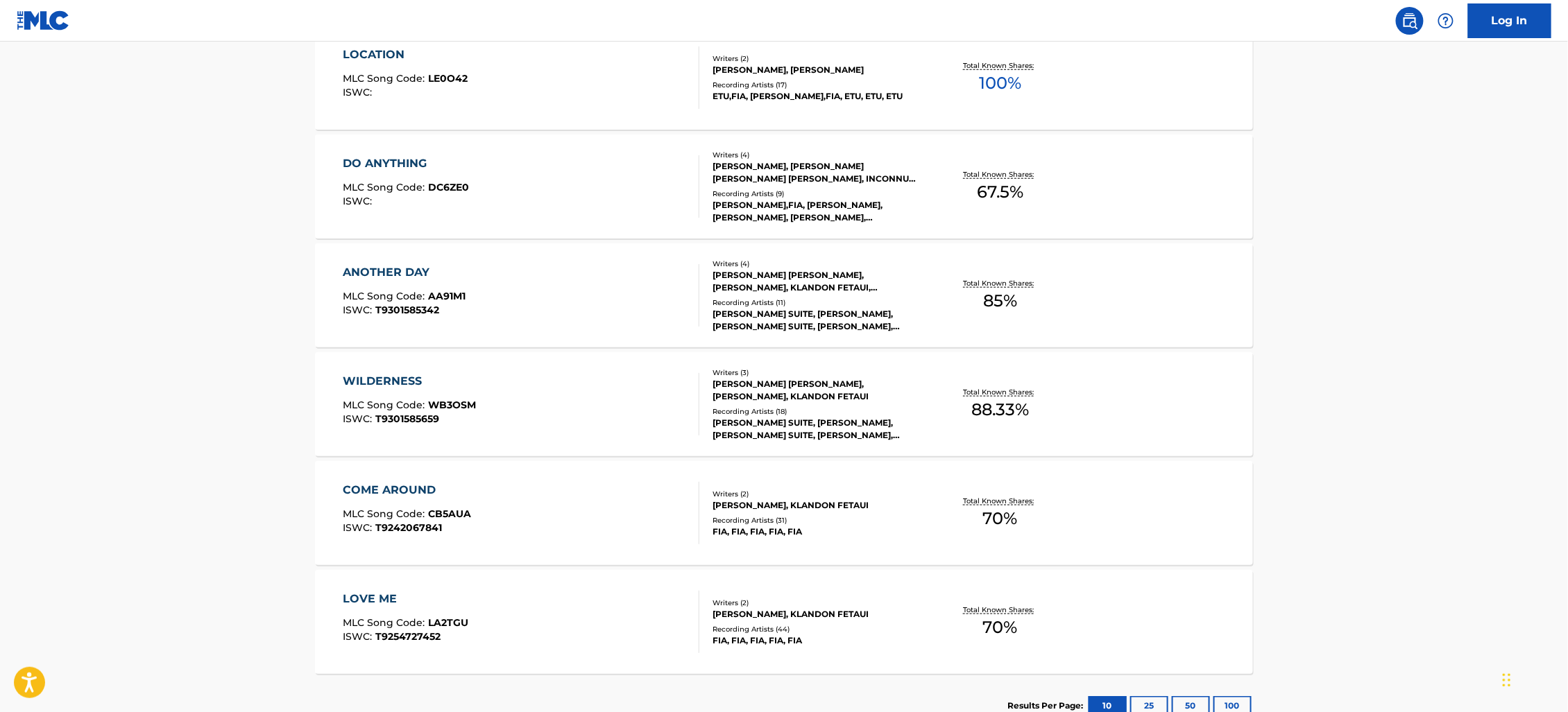
click at [605, 283] on div "ANOTHER DAY MLC Song Code : AA91M1 ISWC : T9301585342" at bounding box center [522, 296] width 357 height 63
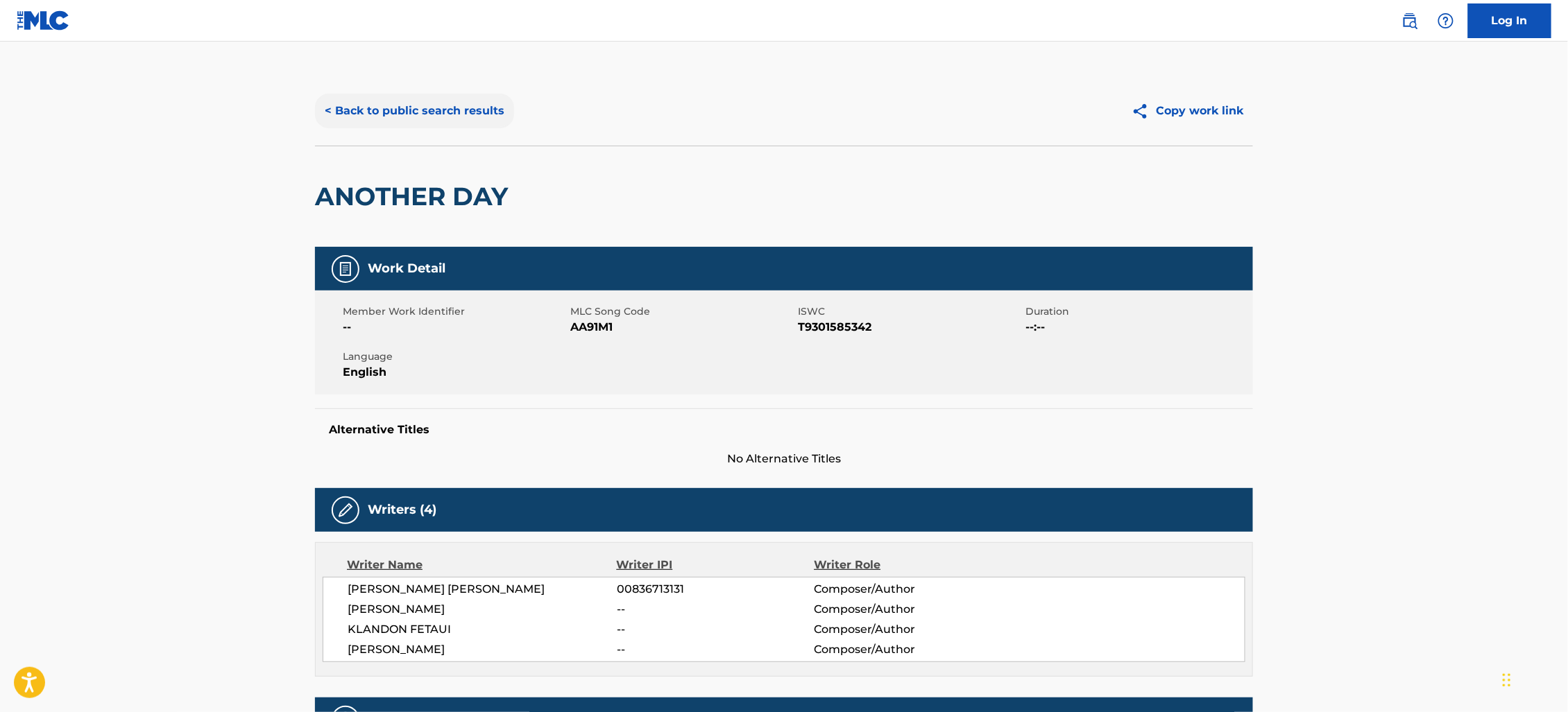
click at [429, 105] on button "< Back to public search results" at bounding box center [415, 111] width 199 height 35
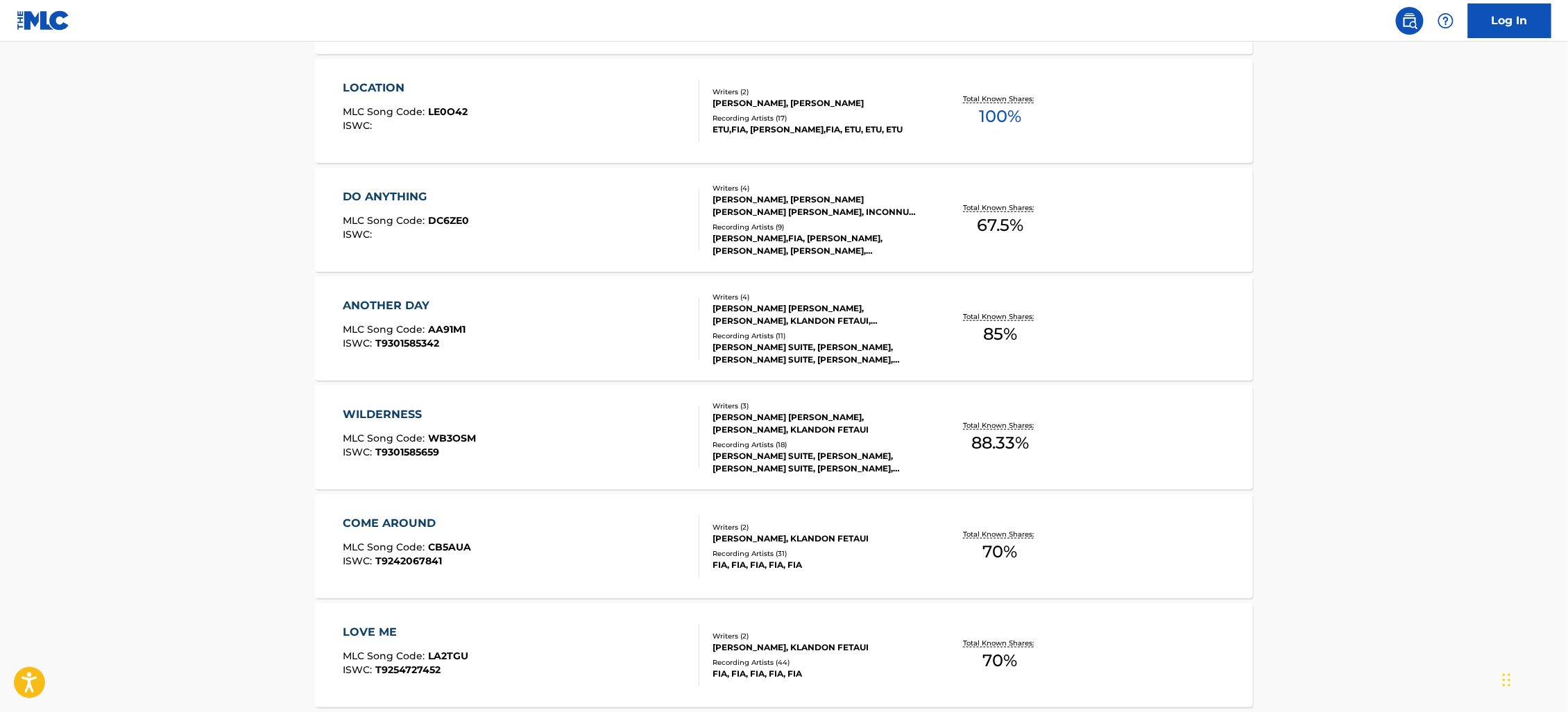
scroll to position [574, 0]
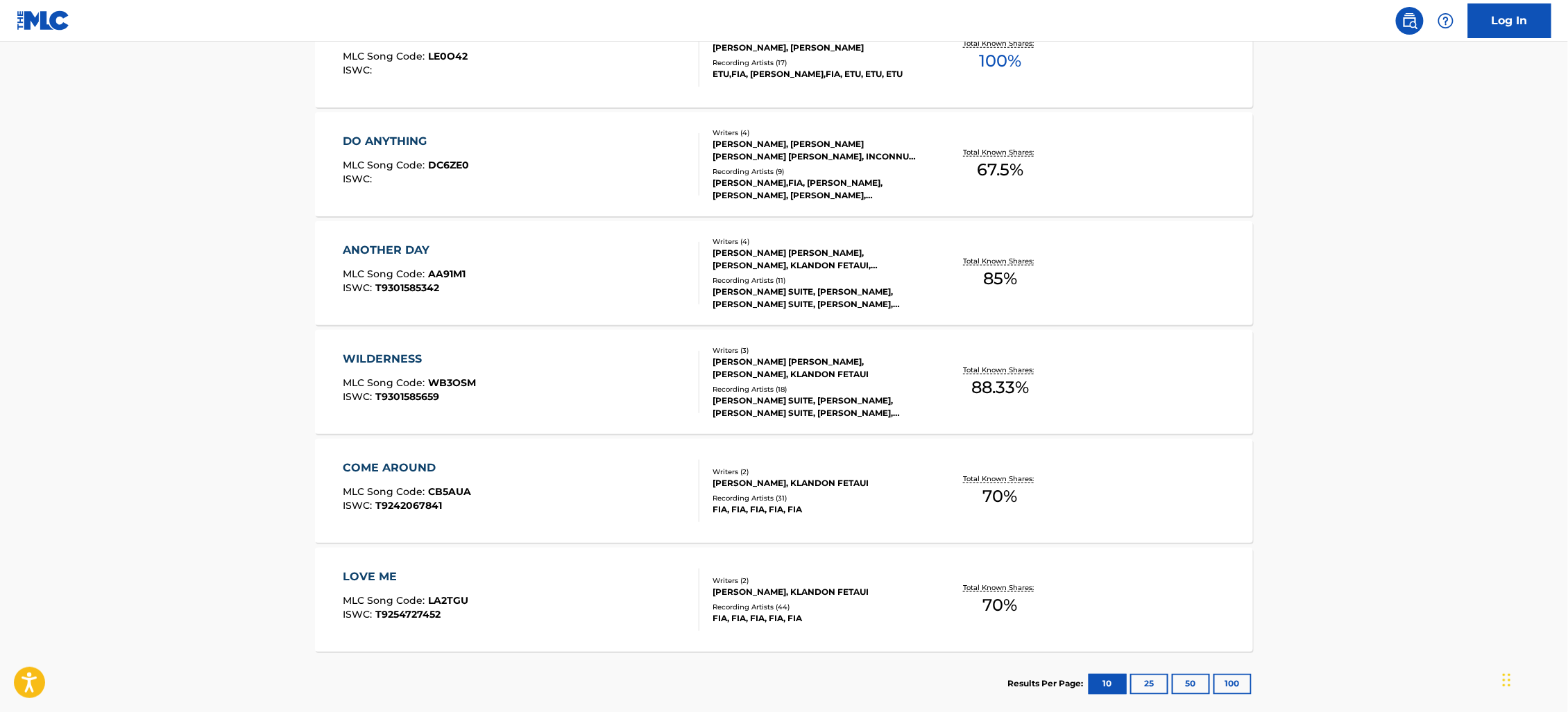
click at [534, 495] on div "COME AROUND MLC Song Code : CB5AUA ISWC : T9242067841" at bounding box center [522, 491] width 357 height 63
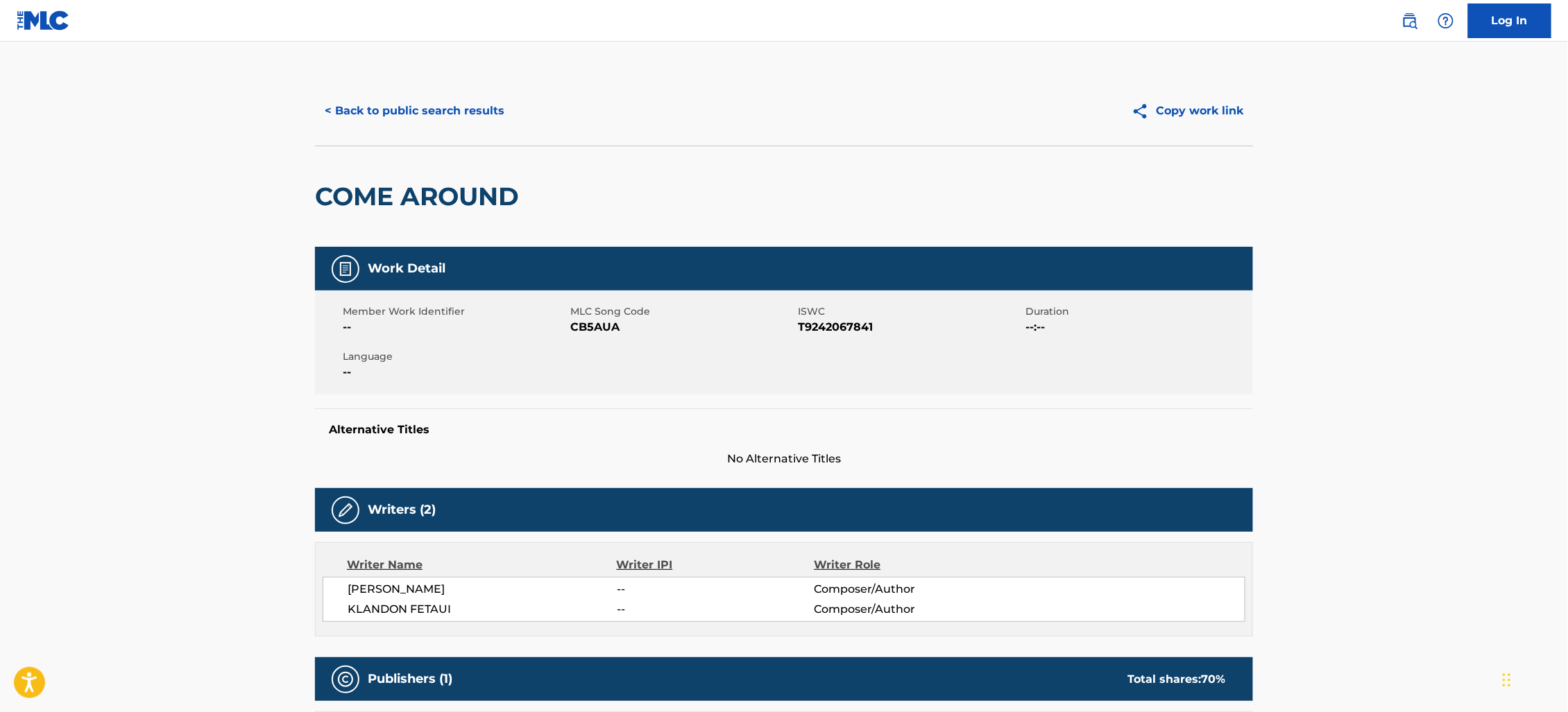
click at [606, 335] on span "CB5AUA" at bounding box center [682, 328] width 224 height 17
copy span "CB5AUA"
